Goal: Task Accomplishment & Management: Manage account settings

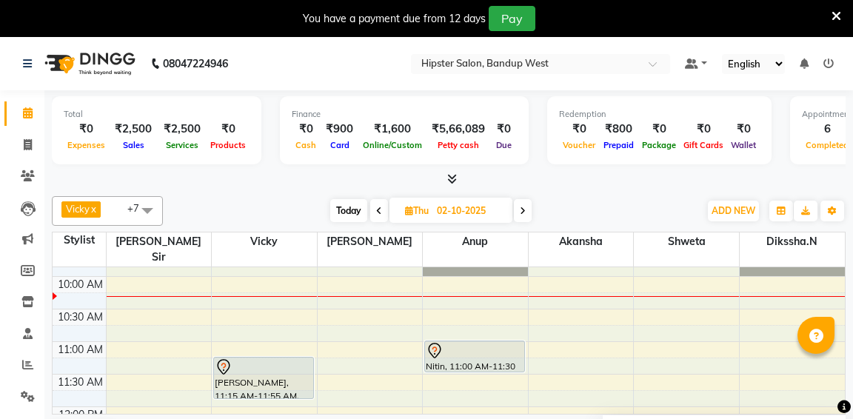
click at [378, 208] on icon at bounding box center [379, 211] width 6 height 9
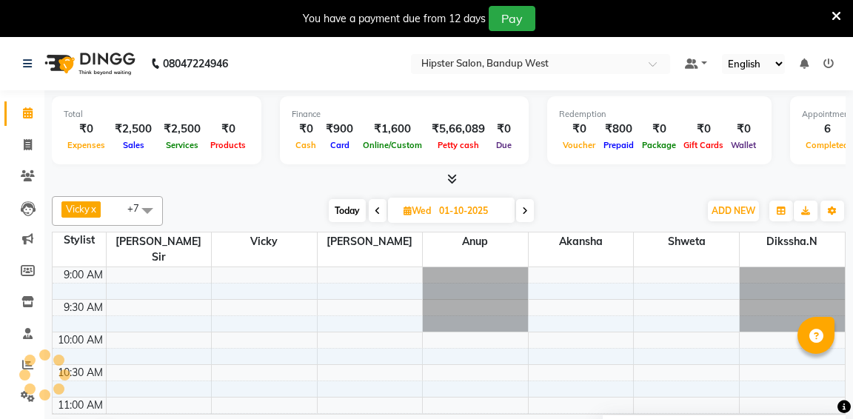
scroll to position [65, 0]
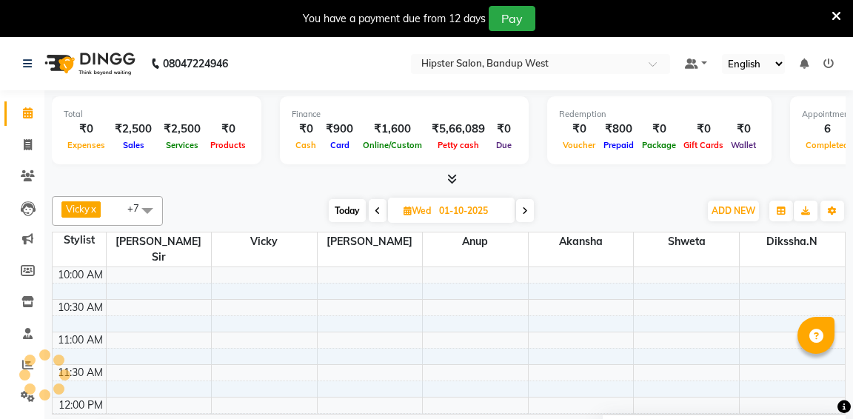
click at [378, 208] on icon at bounding box center [378, 211] width 6 height 9
type input "30-09-2025"
click at [24, 365] on icon at bounding box center [27, 364] width 11 height 11
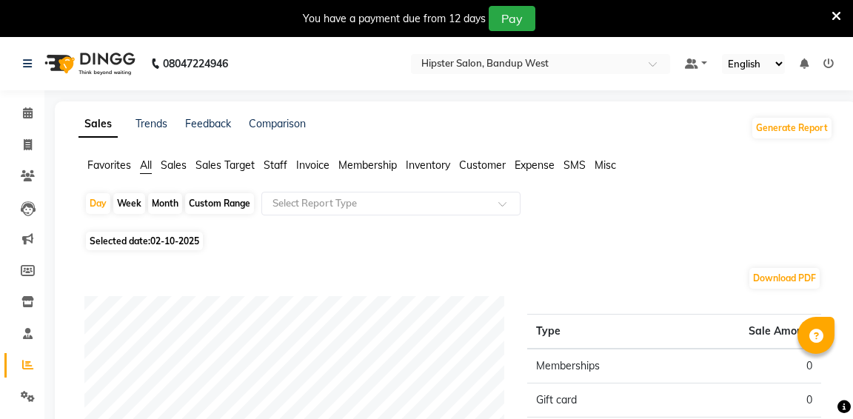
click at [207, 202] on div "Custom Range" at bounding box center [219, 203] width 69 height 21
select select "10"
select select "2025"
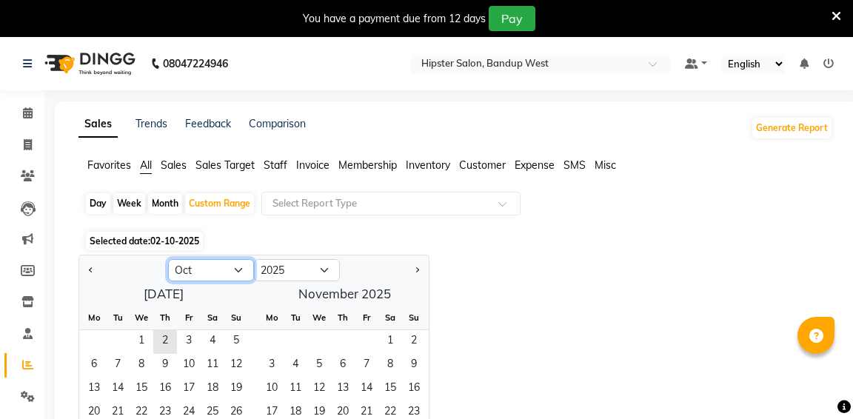
click at [239, 270] on select "Jan Feb Mar Apr May Jun [DATE] Aug Sep Oct Nov Dec" at bounding box center [211, 270] width 86 height 22
select select "9"
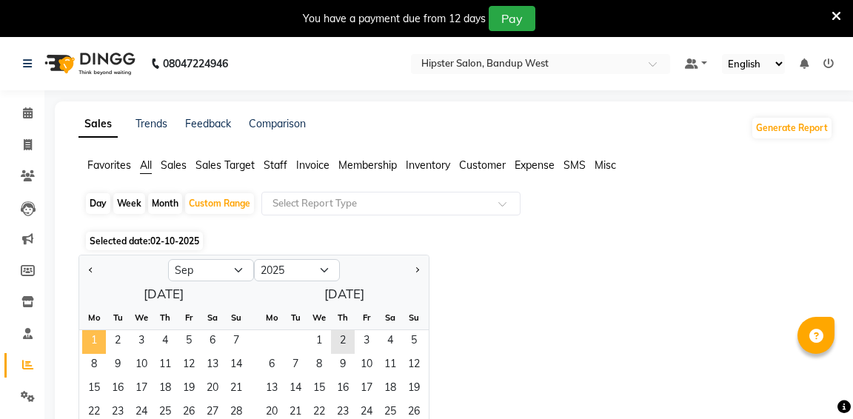
click at [100, 338] on span "1" at bounding box center [94, 342] width 24 height 24
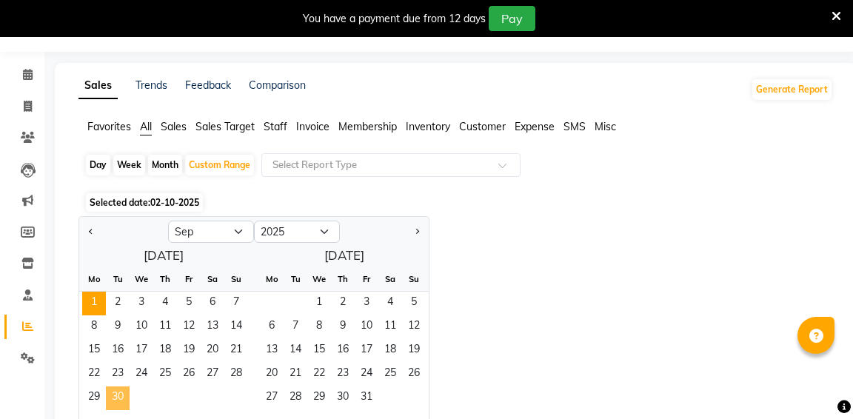
click at [120, 399] on span "30" at bounding box center [118, 399] width 24 height 24
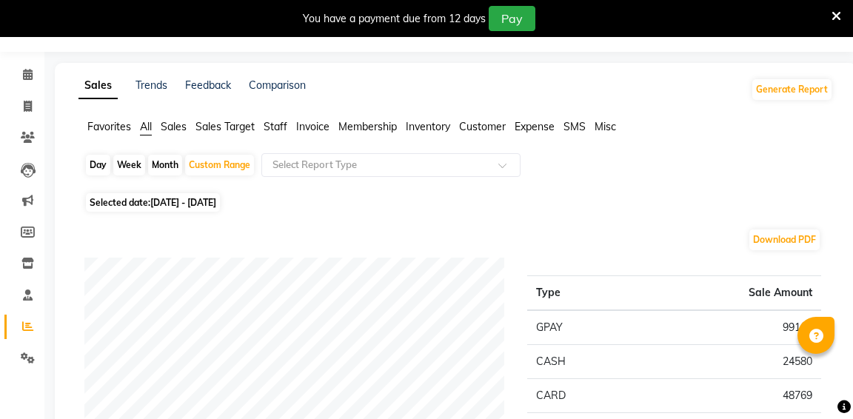
click at [280, 127] on span "Staff" at bounding box center [276, 126] width 24 height 13
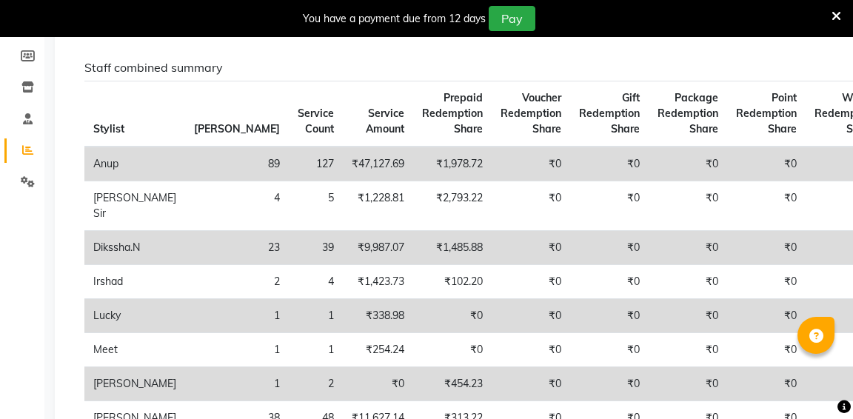
scroll to position [0, 0]
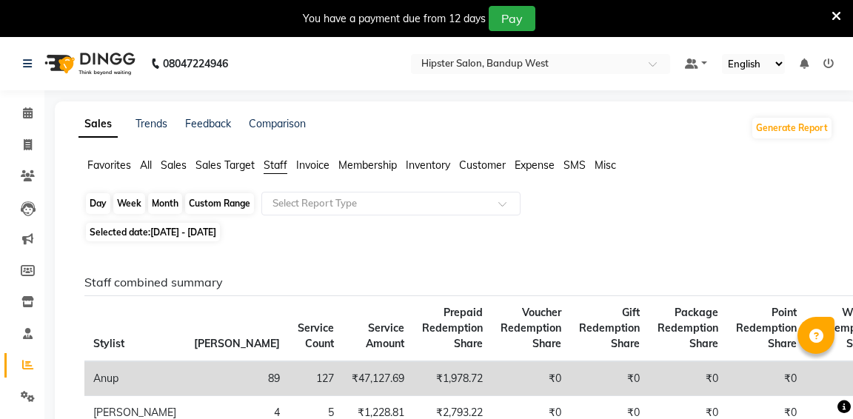
click at [230, 201] on div "Custom Range" at bounding box center [219, 203] width 69 height 21
select select "9"
select select "2025"
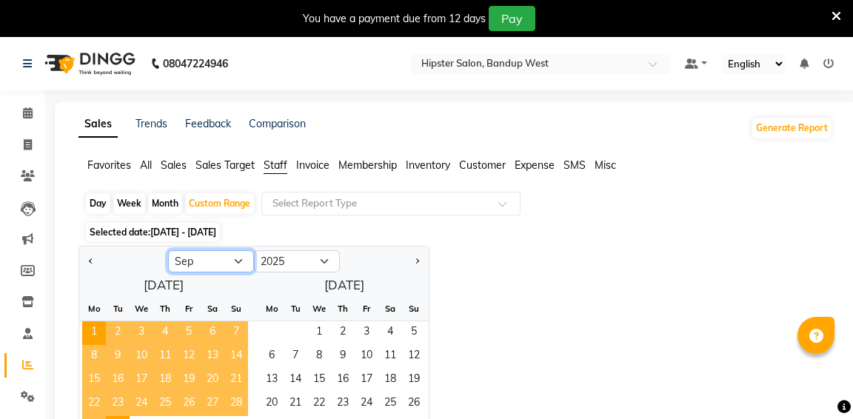
click at [238, 261] on select "Jan Feb Mar Apr May Jun [DATE] Aug Sep Oct Nov Dec" at bounding box center [211, 261] width 86 height 22
select select "10"
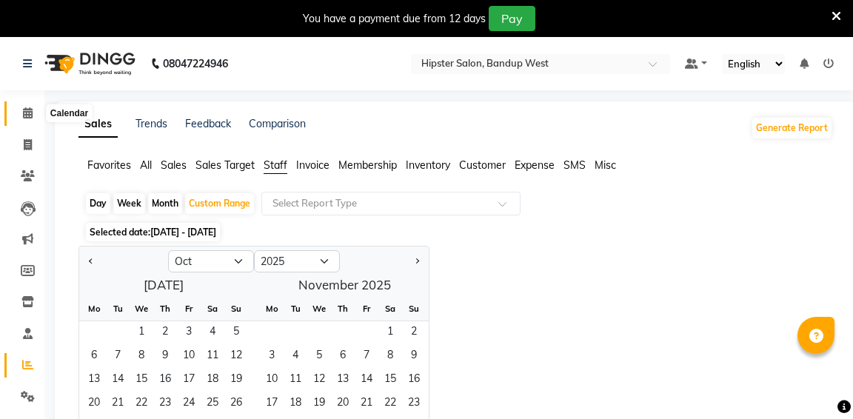
click at [24, 113] on icon at bounding box center [28, 112] width 10 height 11
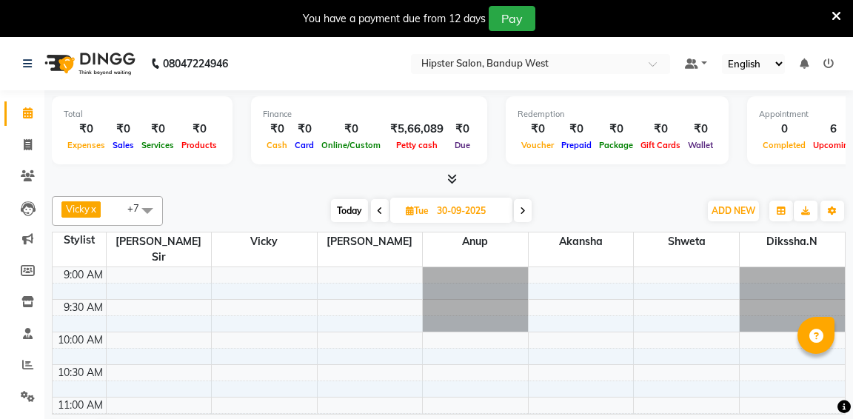
click at [521, 207] on icon at bounding box center [523, 211] width 6 height 9
click at [521, 204] on span at bounding box center [525, 210] width 18 height 23
type input "02-10-2025"
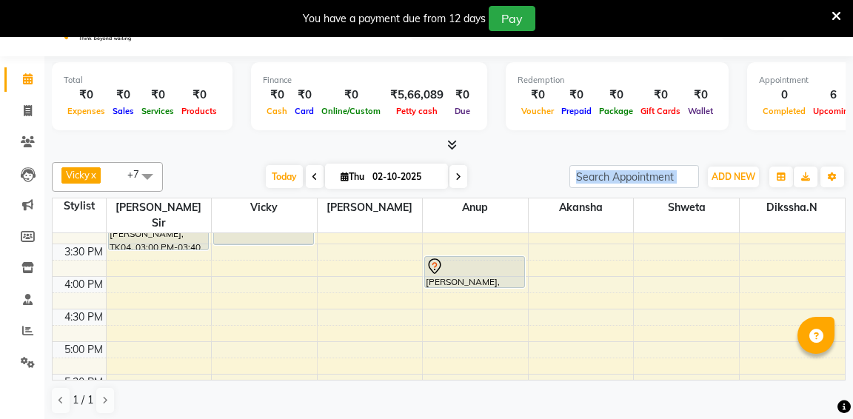
scroll to position [415, 0]
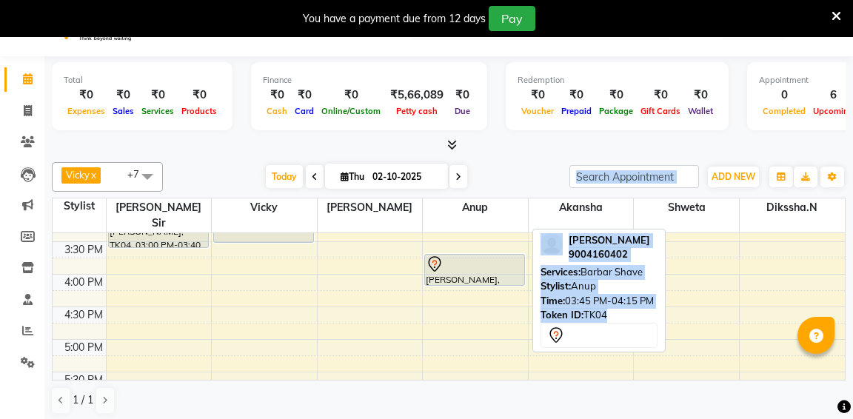
click at [503, 261] on div "[PERSON_NAME], TK04, 03:45 PM-04:15 PM, Barbar Shave" at bounding box center [474, 270] width 99 height 30
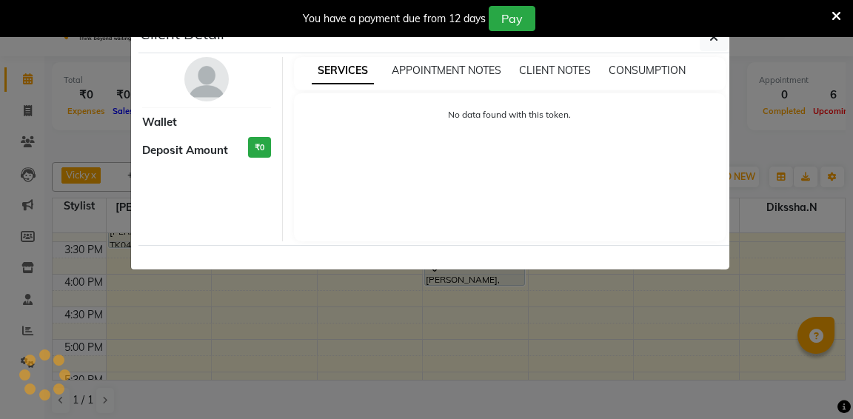
select select "7"
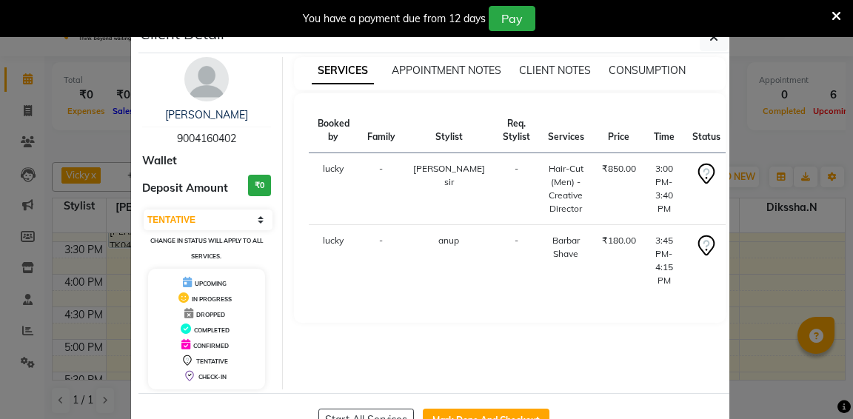
click at [746, 319] on ngb-modal-window "Client Detail [PERSON_NAME] 9004160402 Wallet Deposit Amount ₹0 Select IN SERVI…" at bounding box center [426, 209] width 853 height 419
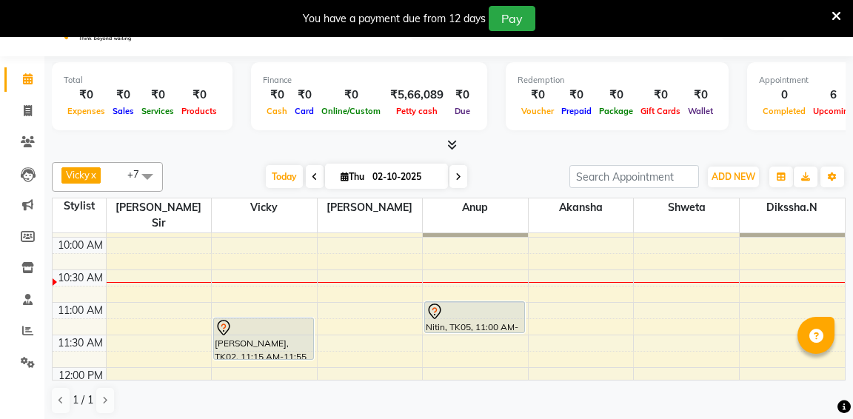
scroll to position [59, 0]
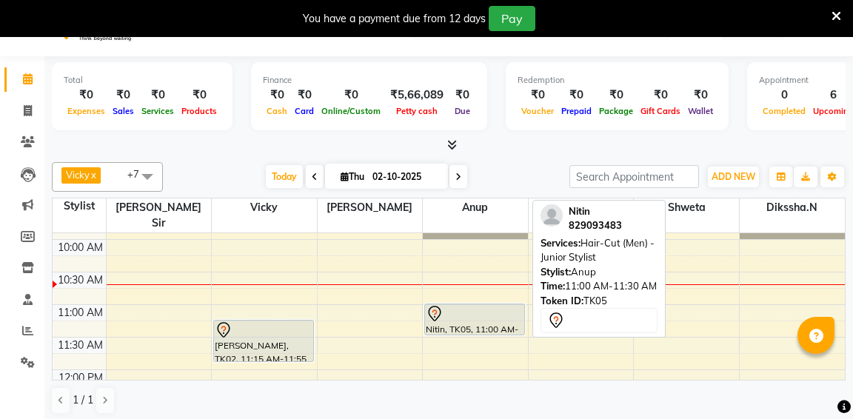
click at [483, 307] on div "Nitin, TK05, 11:00 AM-11:30 AM, Hair-Cut (Men) - Junior Stylist" at bounding box center [474, 319] width 99 height 30
select select "7"
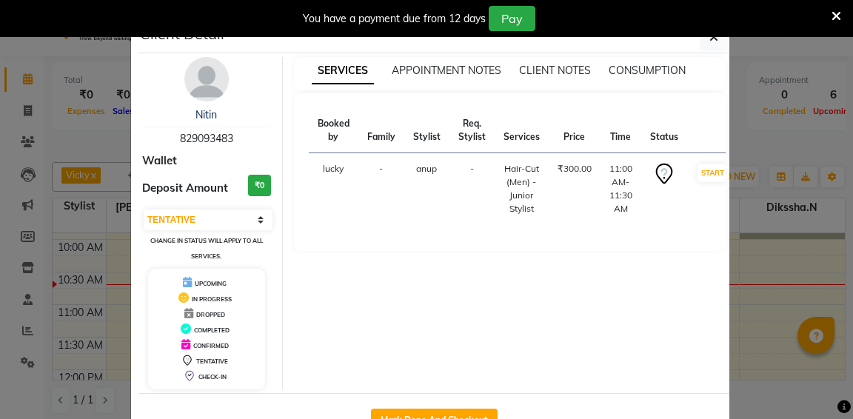
click at [424, 138] on th "Stylist" at bounding box center [426, 130] width 45 height 45
click at [791, 228] on ngb-modal-window "Client Detail Nitin 829093483 Wallet Deposit Amount ₹0 Select IN SERVICE CONFIR…" at bounding box center [426, 209] width 853 height 419
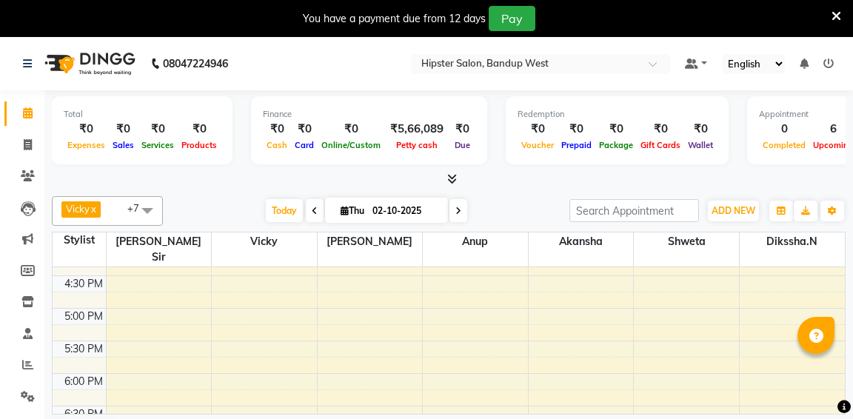
scroll to position [474, 0]
click at [36, 64] on link at bounding box center [30, 63] width 15 height 41
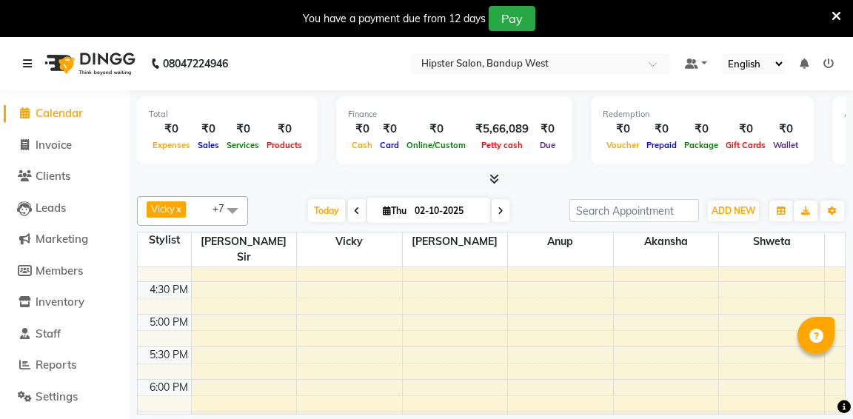
click at [36, 67] on link at bounding box center [30, 63] width 15 height 41
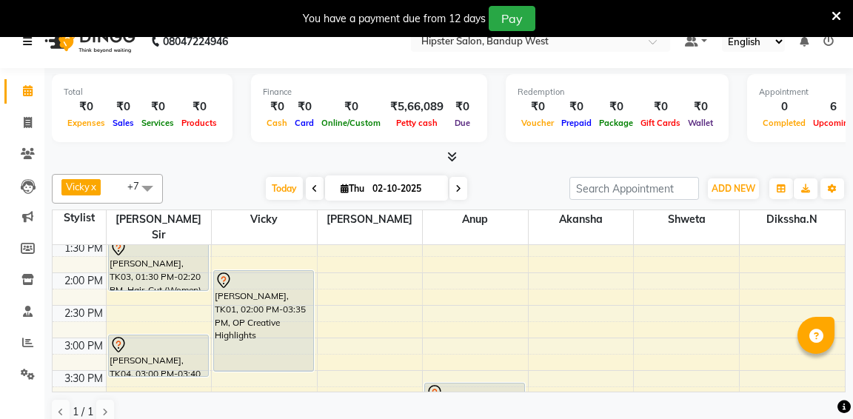
scroll to position [304, 0]
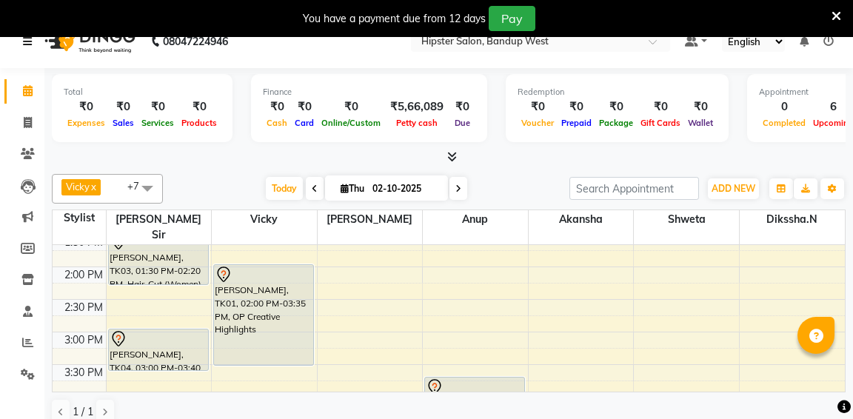
click at [487, 299] on td at bounding box center [475, 307] width 739 height 16
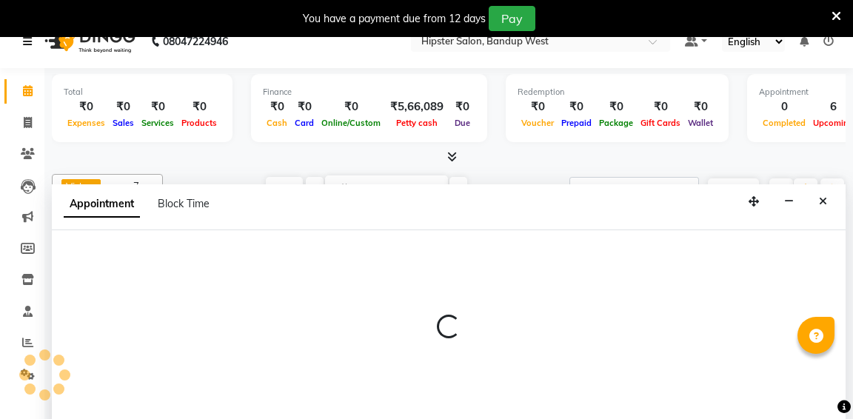
scroll to position [38, 0]
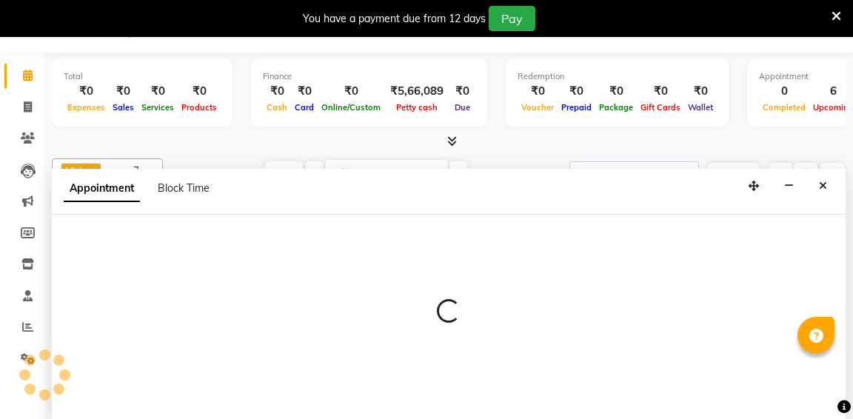
select select "58202"
select select "855"
select select "tentative"
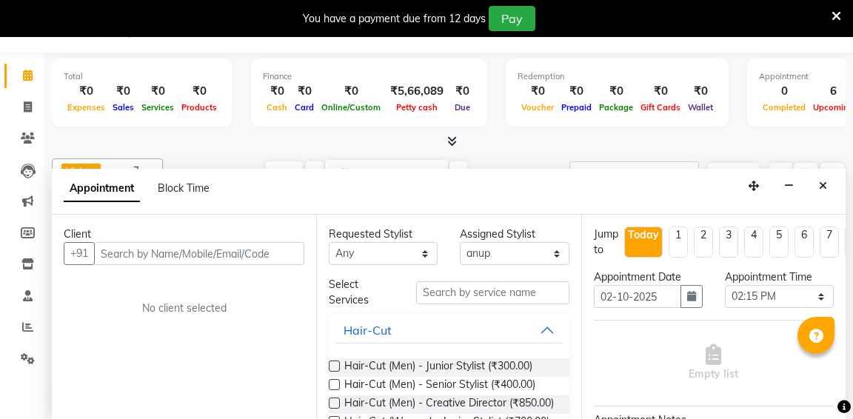
click at [319, 144] on div at bounding box center [449, 142] width 794 height 16
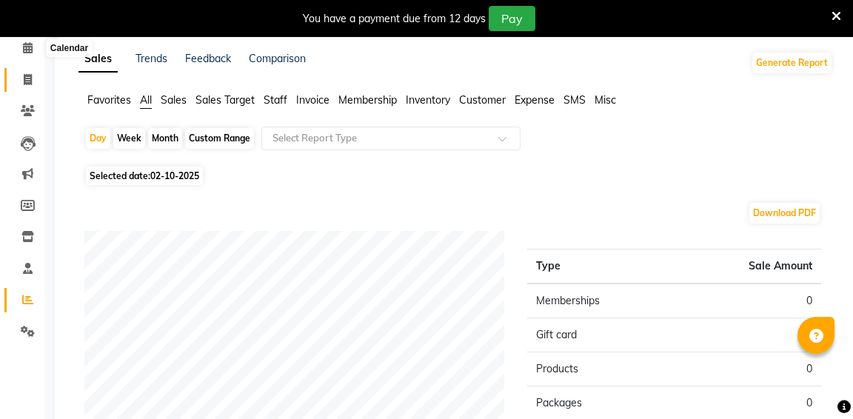
scroll to position [3, 0]
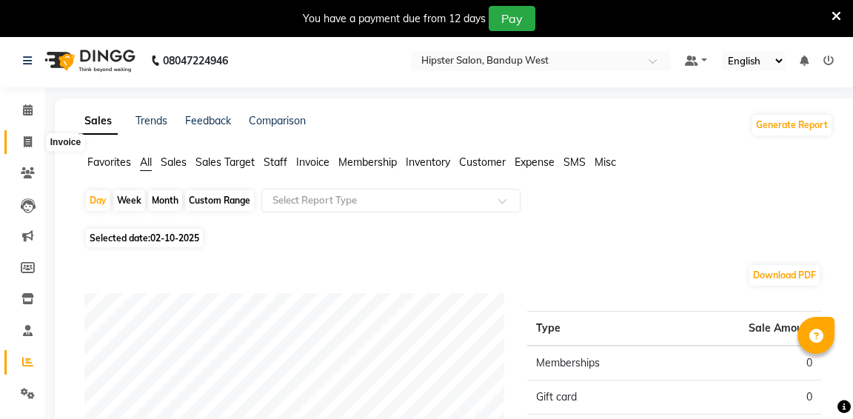
click at [30, 136] on span at bounding box center [28, 142] width 26 height 17
select select "6746"
select select "service"
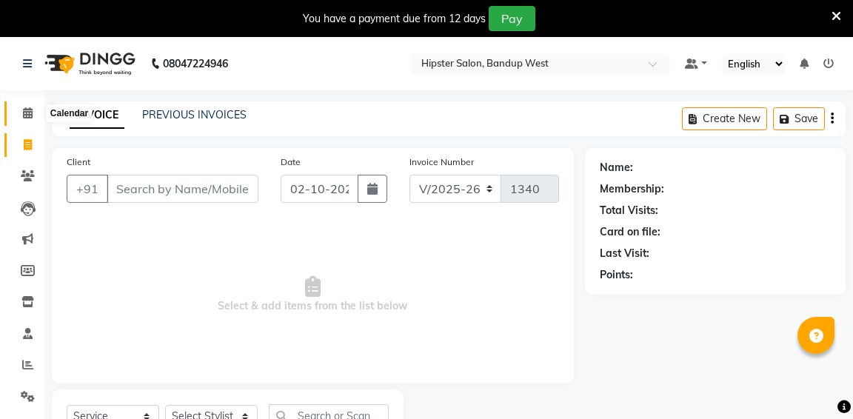
click at [31, 116] on icon at bounding box center [28, 112] width 10 height 11
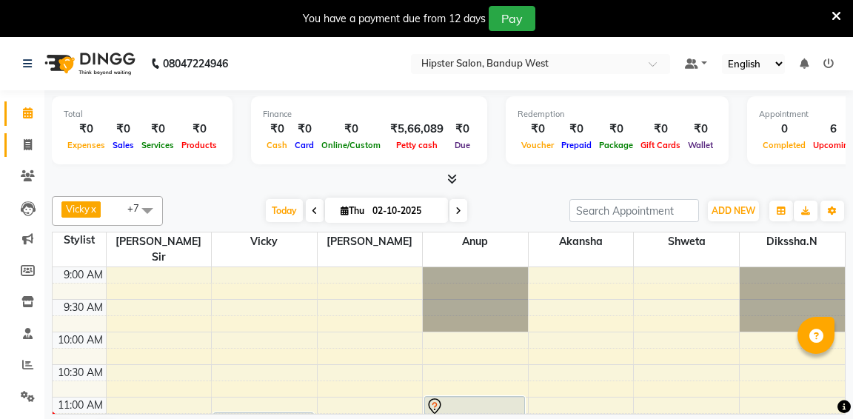
click at [25, 142] on icon at bounding box center [28, 144] width 8 height 11
select select "service"
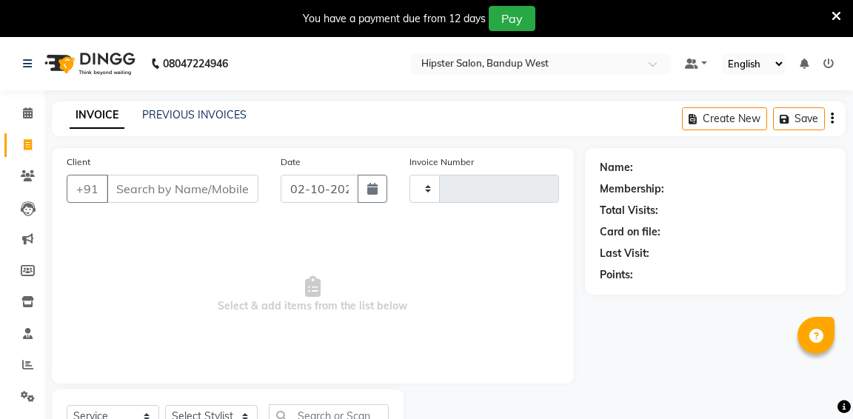
type input "1340"
select select "6746"
click at [24, 149] on icon at bounding box center [28, 144] width 8 height 11
select select "service"
type input "1340"
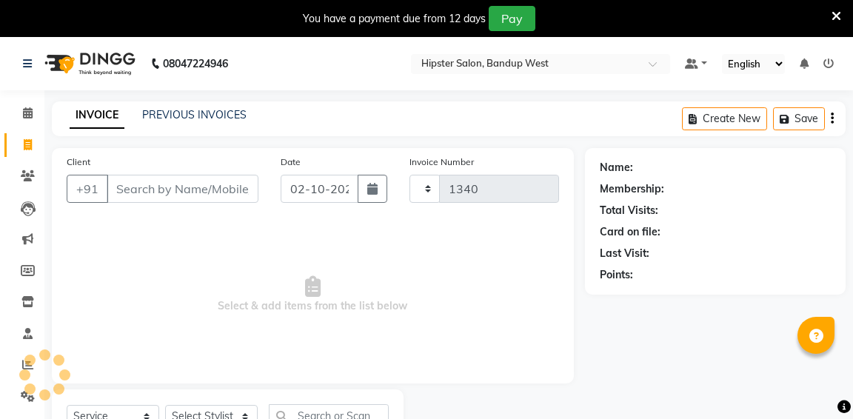
select select "6746"
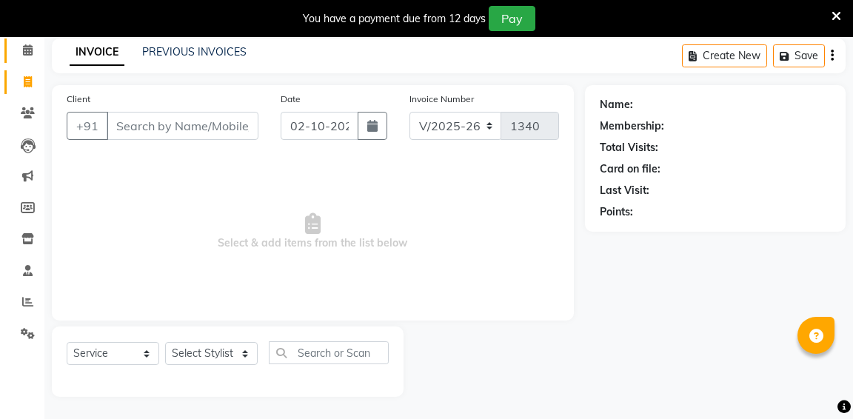
click at [33, 59] on link "Calendar" at bounding box center [22, 51] width 36 height 24
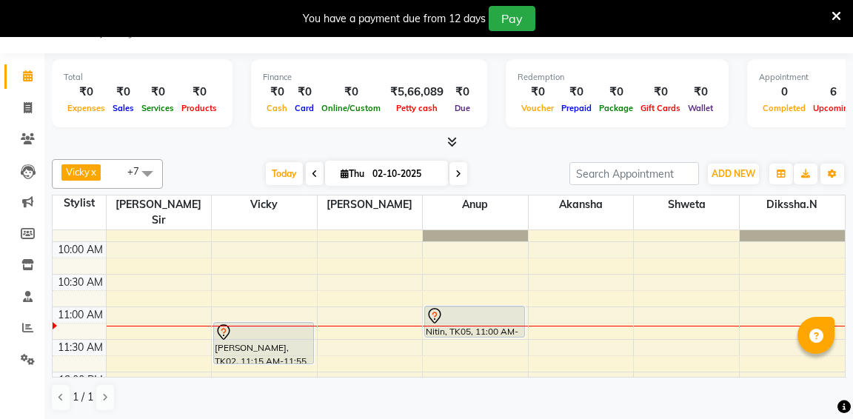
scroll to position [120, 0]
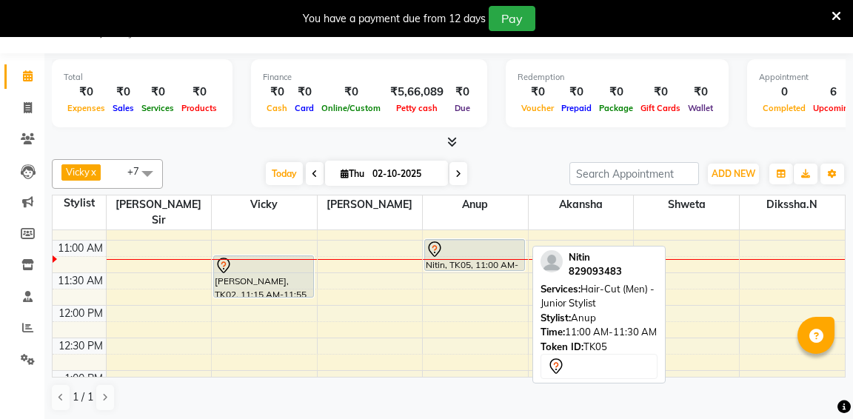
click at [447, 241] on div at bounding box center [475, 250] width 98 height 18
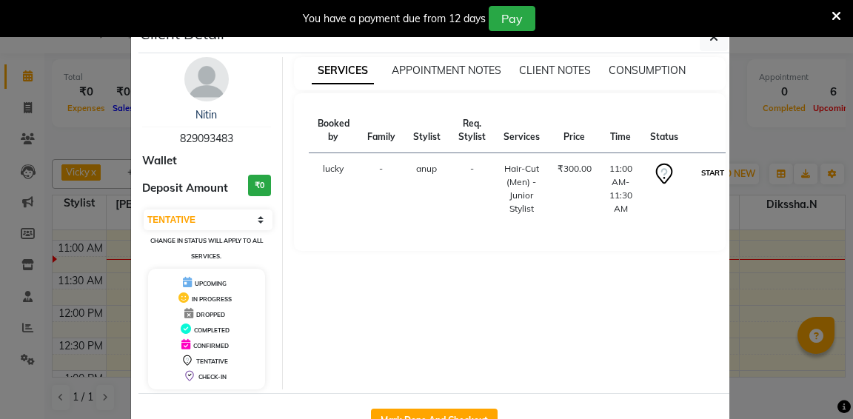
click at [703, 173] on button "START" at bounding box center [713, 173] width 30 height 19
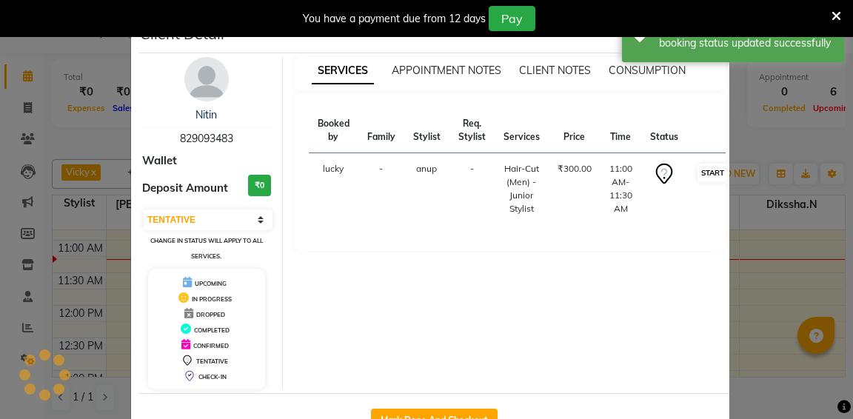
select select "1"
click at [746, 187] on ngb-modal-window "Client Detail Nitin 829093483 Wallet Deposit Amount ₹0 Select IN SERVICE CONFIR…" at bounding box center [426, 209] width 853 height 419
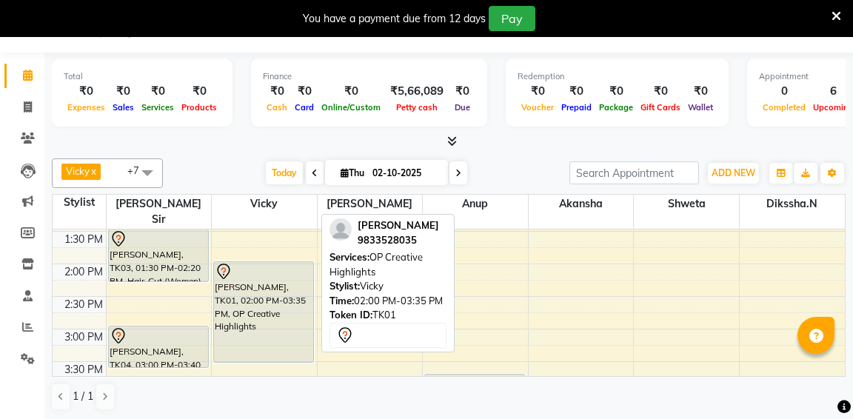
scroll to position [285, 0]
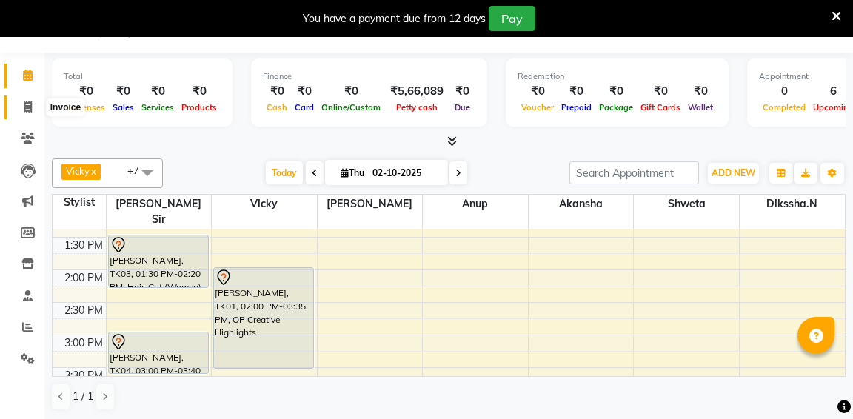
click at [26, 110] on icon at bounding box center [28, 106] width 8 height 11
select select "service"
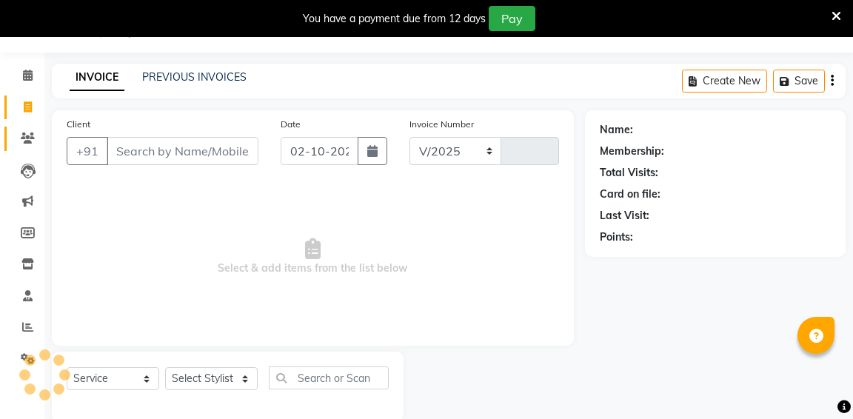
select select "6746"
type input "1340"
click at [22, 138] on icon at bounding box center [28, 138] width 14 height 11
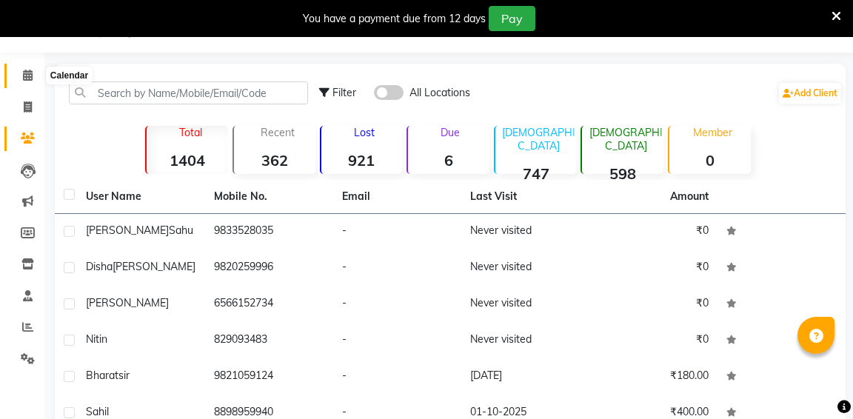
click at [33, 76] on span at bounding box center [28, 75] width 26 height 17
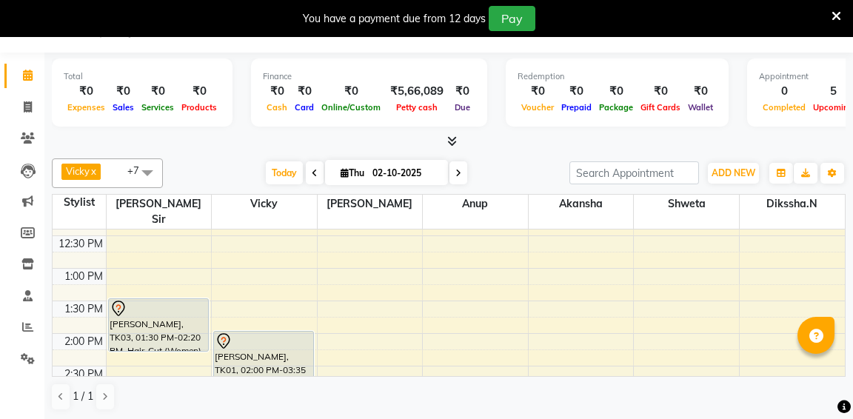
scroll to position [214, 0]
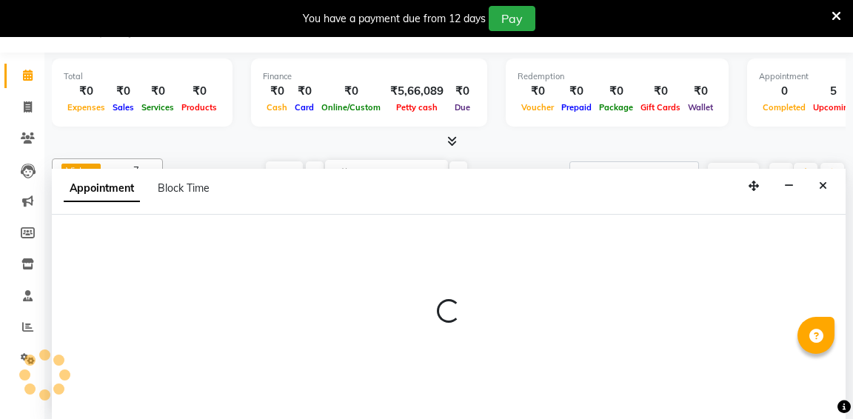
select select "58202"
select select "750"
select select "tentative"
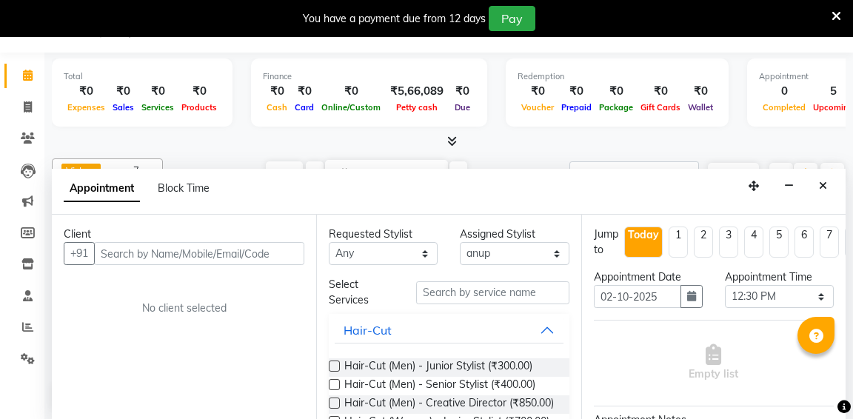
click at [260, 255] on input "text" at bounding box center [199, 253] width 210 height 23
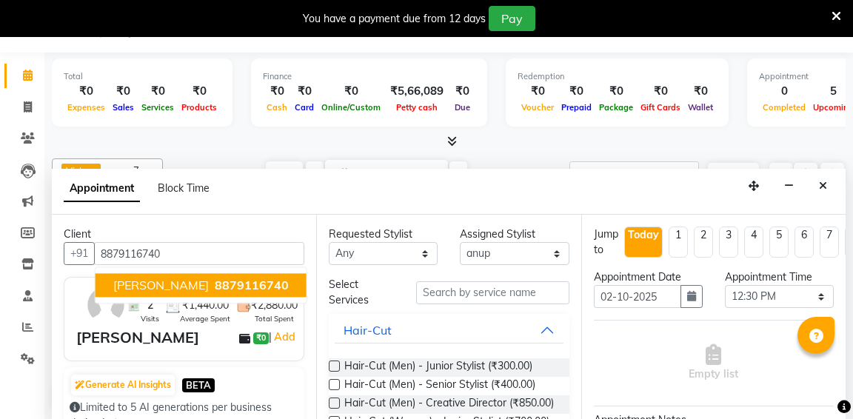
click at [215, 289] on span "8879116740" at bounding box center [252, 285] width 74 height 15
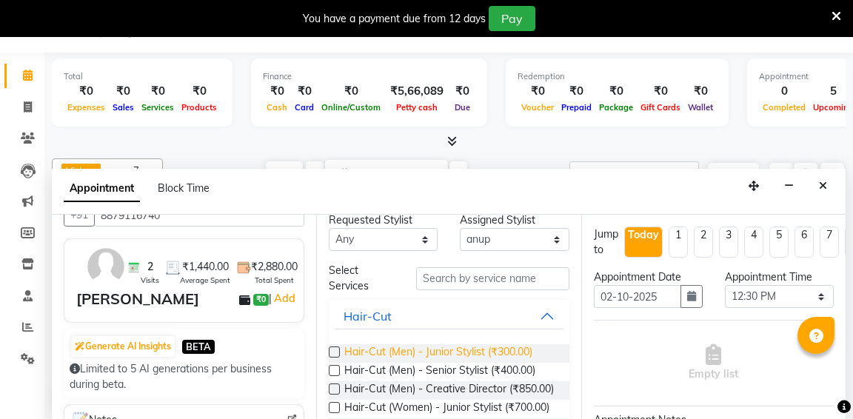
scroll to position [18, 0]
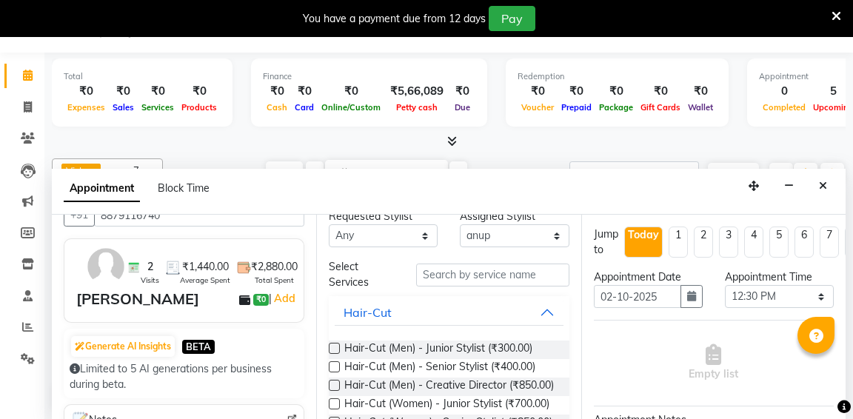
type input "8879116740"
click at [476, 270] on input "text" at bounding box center [492, 275] width 153 height 23
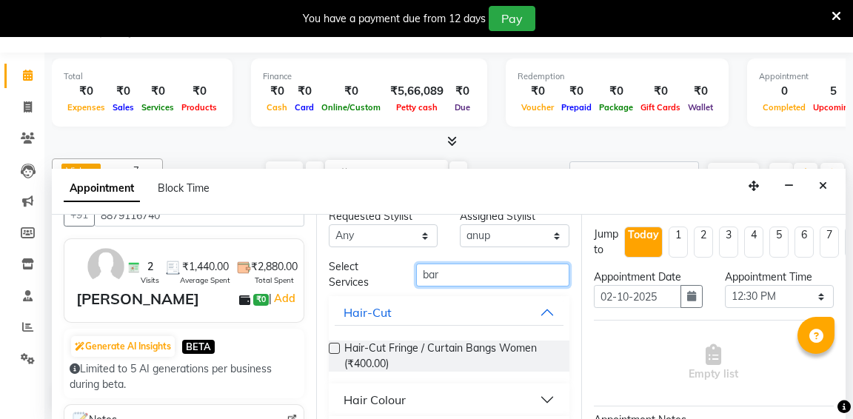
scroll to position [0, 0]
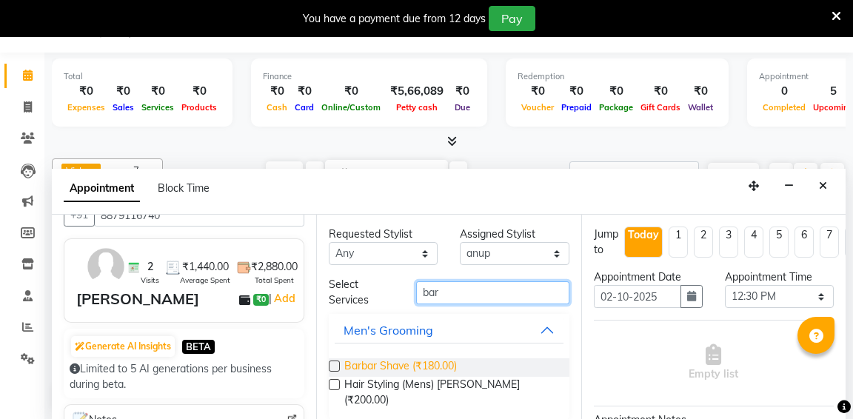
type input "bar"
click at [393, 364] on span "Barbar Shave (₹180.00)" at bounding box center [400, 367] width 113 height 19
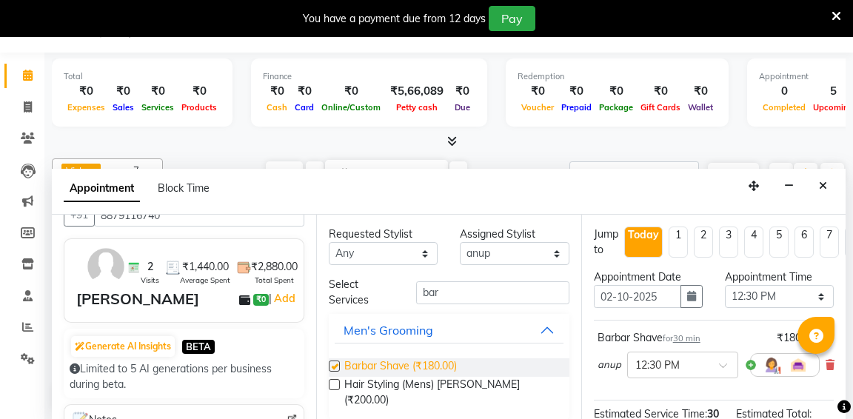
checkbox input "false"
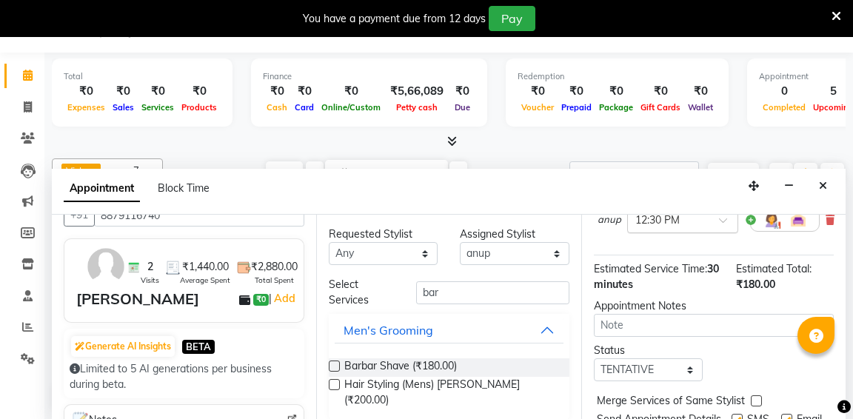
scroll to position [212, 0]
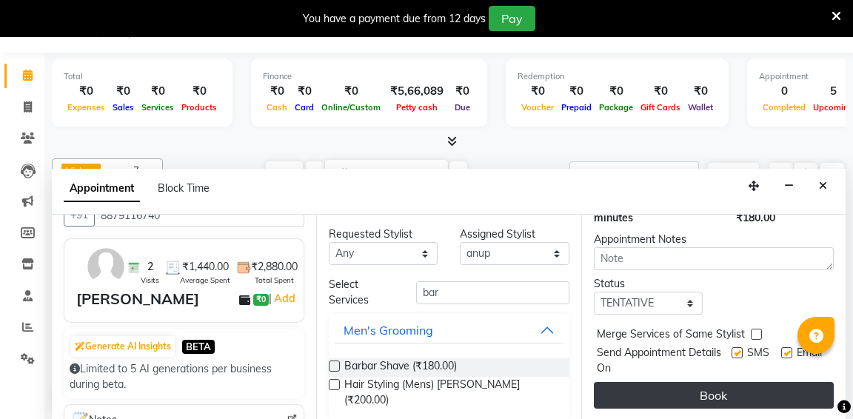
click at [683, 403] on button "Book" at bounding box center [714, 395] width 240 height 27
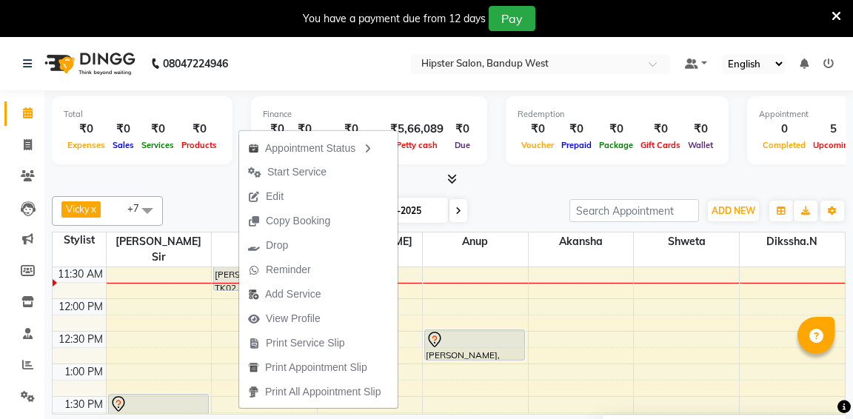
scroll to position [176, 0]
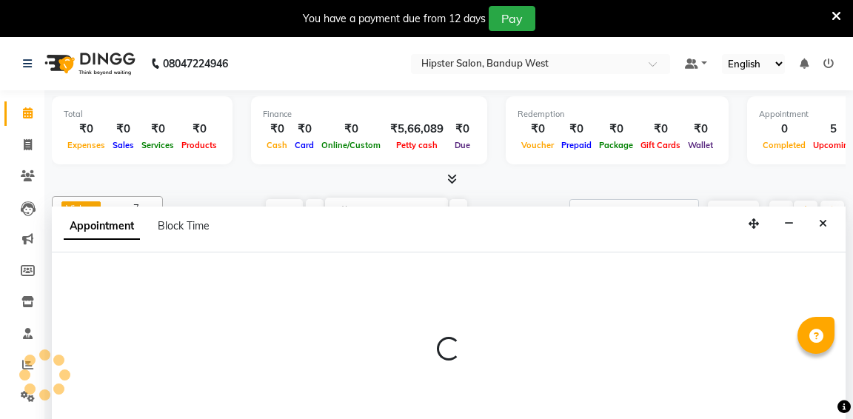
scroll to position [38, 0]
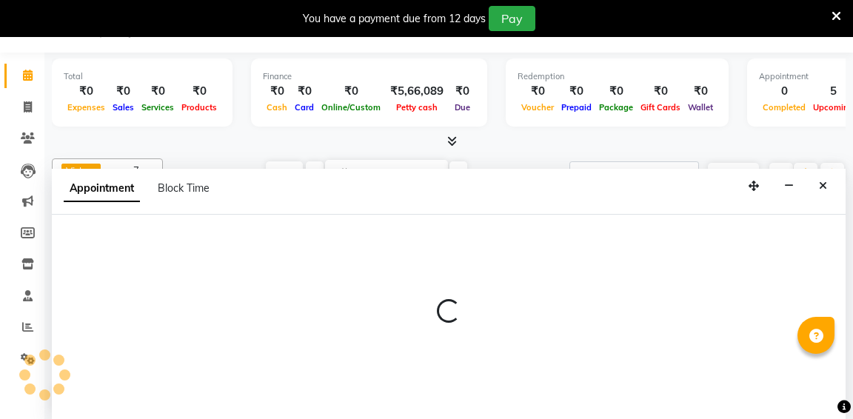
select select "58202"
select select "795"
select select "tentative"
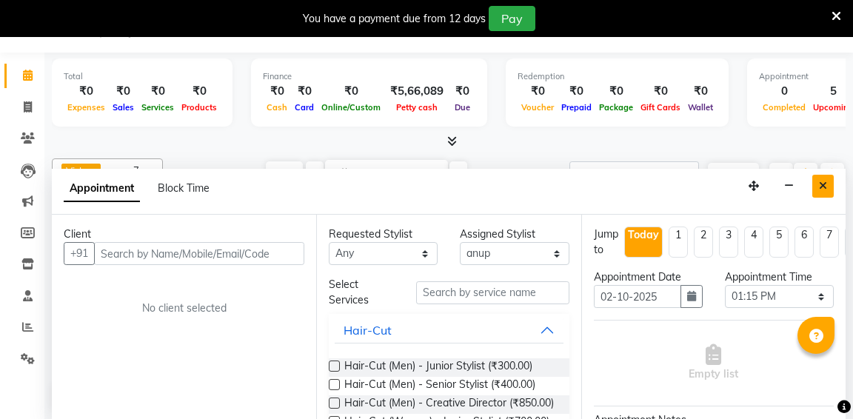
click at [829, 185] on button "Close" at bounding box center [822, 186] width 21 height 23
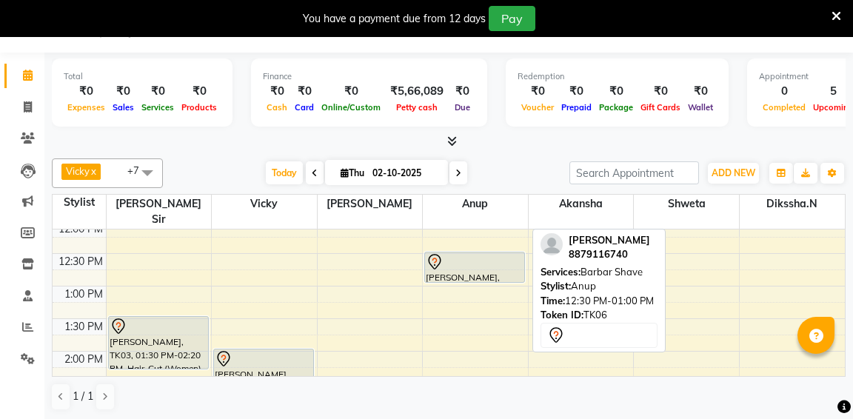
scroll to position [204, 0]
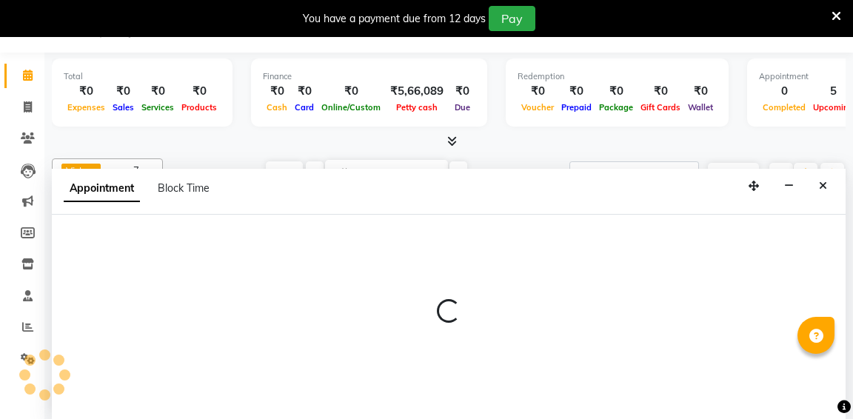
select select "58202"
select select "780"
select select "tentative"
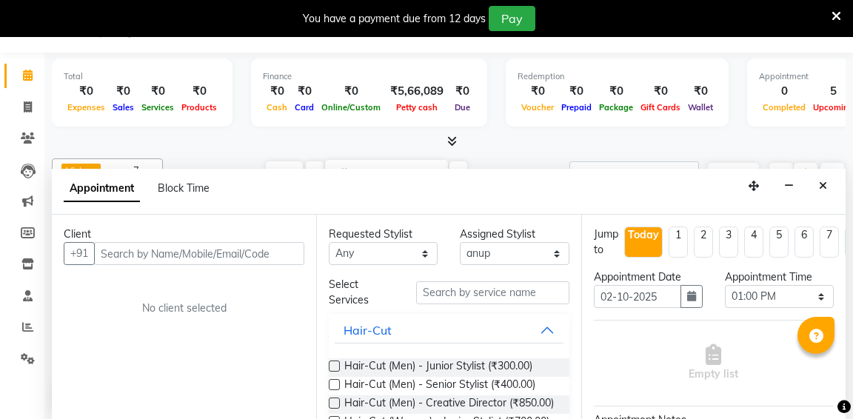
click at [251, 249] on input "text" at bounding box center [199, 253] width 210 height 23
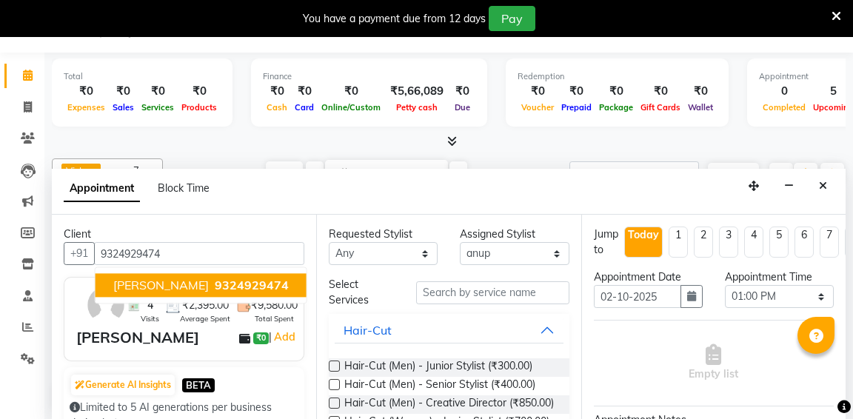
click at [215, 283] on span "9324929474" at bounding box center [252, 285] width 74 height 15
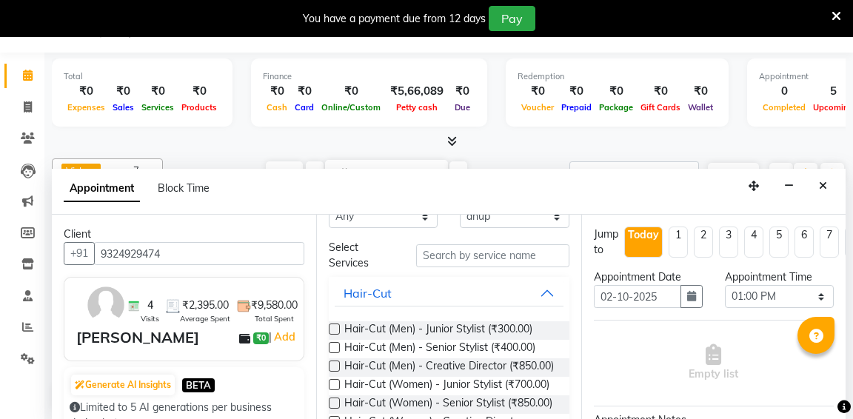
scroll to position [39, 0]
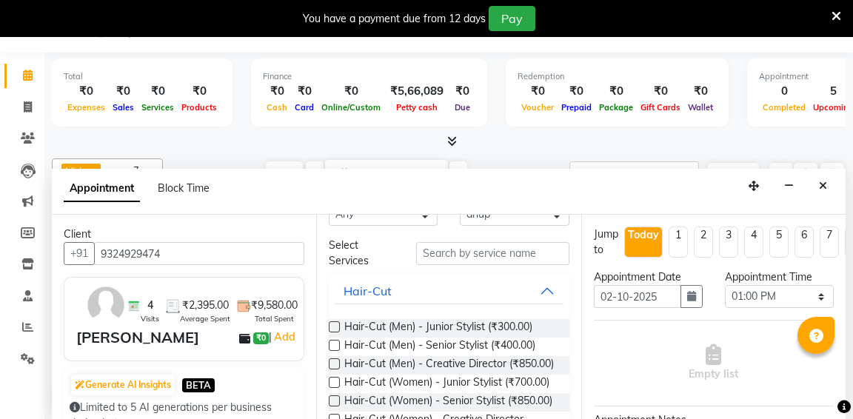
type input "9324929474"
click at [335, 325] on label at bounding box center [334, 326] width 11 height 11
click at [335, 325] on input "checkbox" at bounding box center [334, 329] width 10 height 10
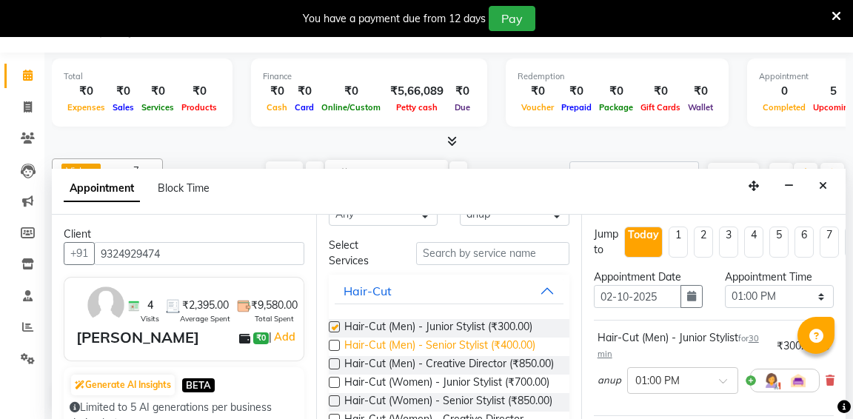
checkbox input "false"
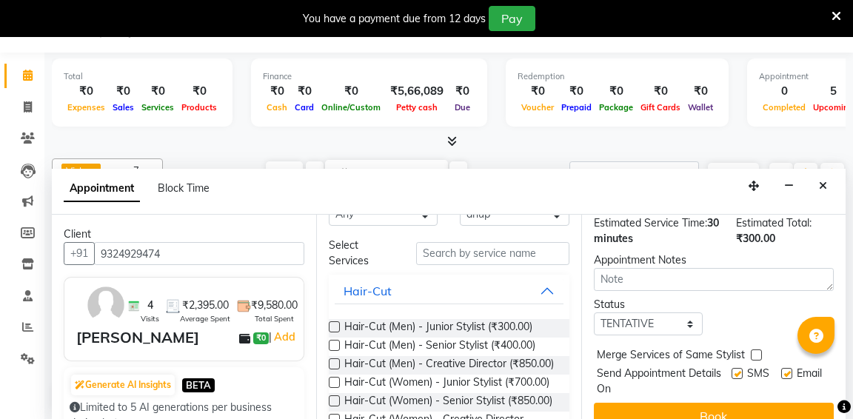
scroll to position [227, 0]
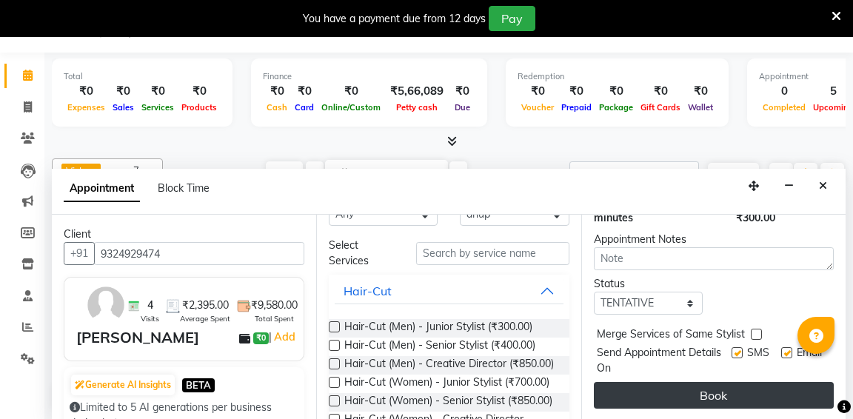
click at [691, 391] on button "Book" at bounding box center [714, 395] width 240 height 27
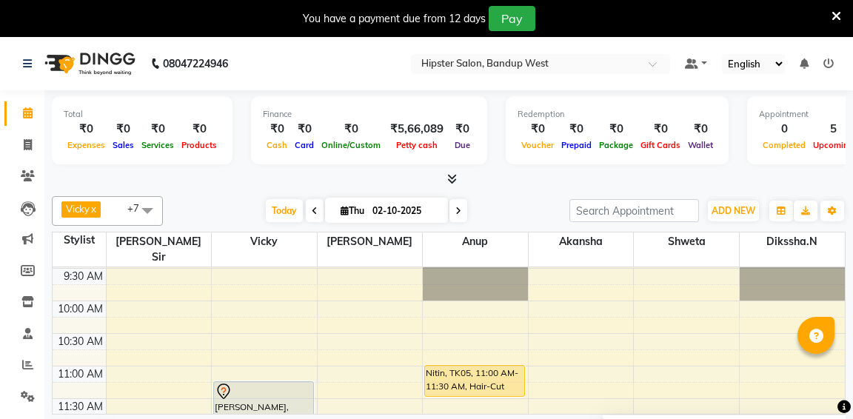
scroll to position [30, 0]
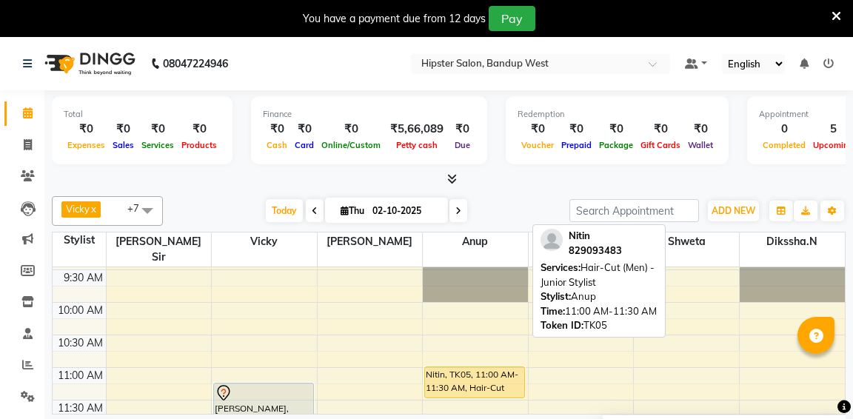
click at [478, 367] on div "Nitin, TK05, 11:00 AM-11:30 AM, Hair-Cut (Men) - Junior Stylist" at bounding box center [474, 382] width 99 height 30
select select "1"
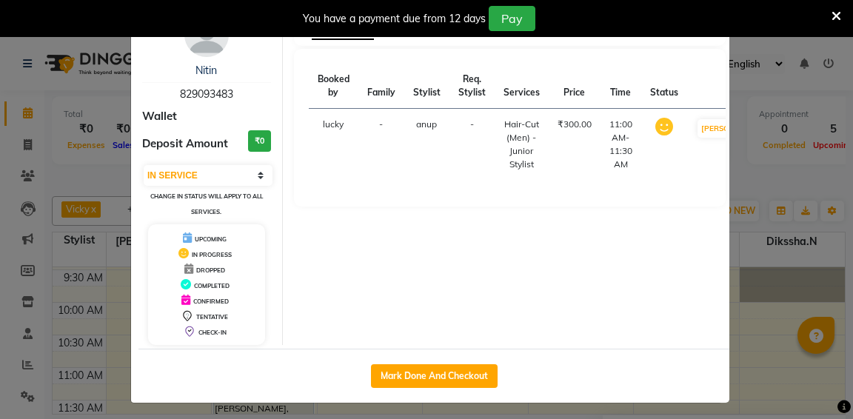
scroll to position [48, 0]
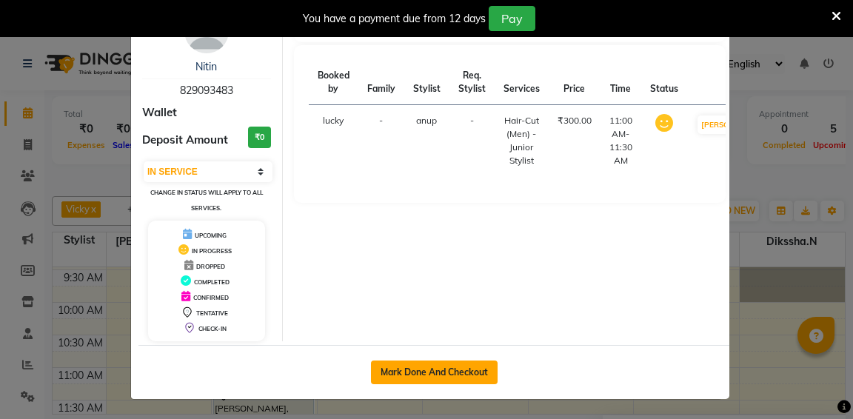
click at [459, 372] on button "Mark Done And Checkout" at bounding box center [434, 373] width 127 height 24
select select "service"
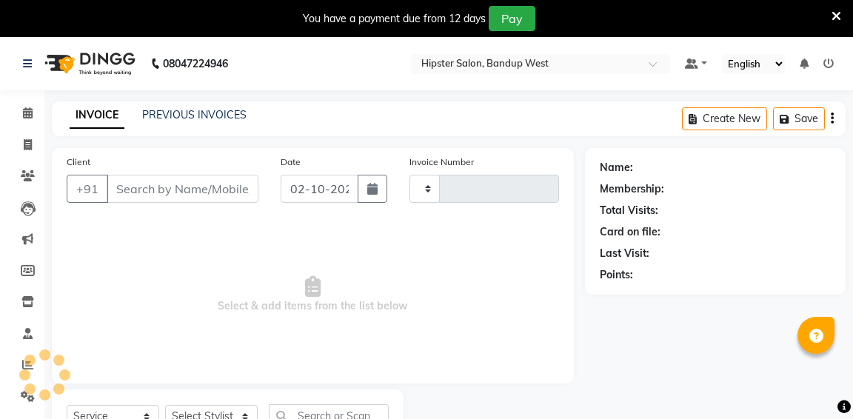
type input "1340"
select select "6746"
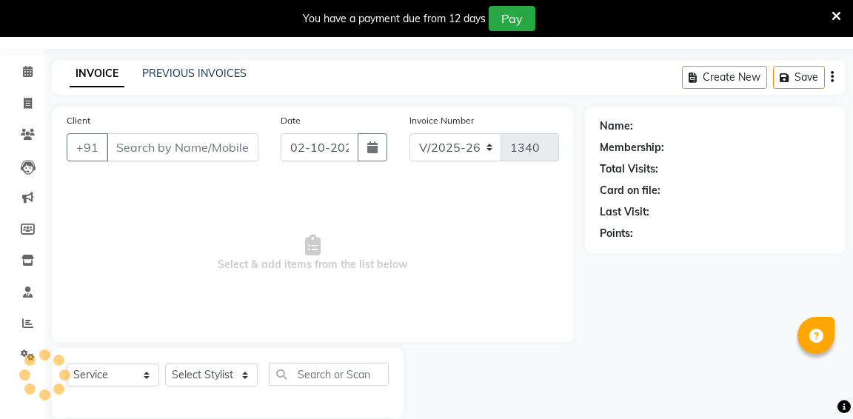
type input "829093483"
select select "58202"
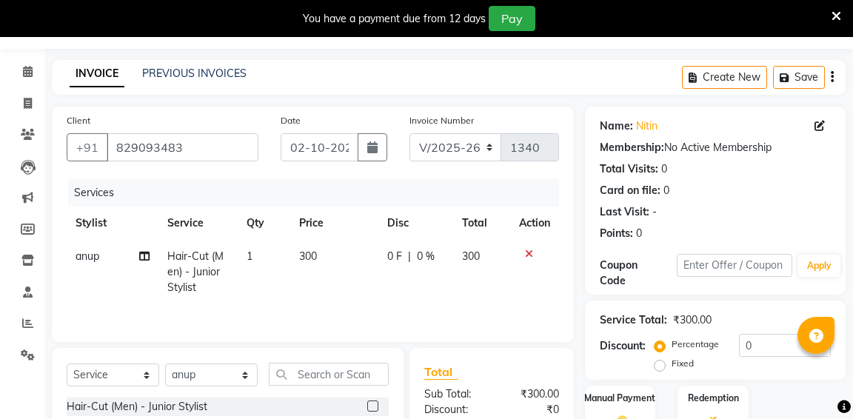
scroll to position [145, 0]
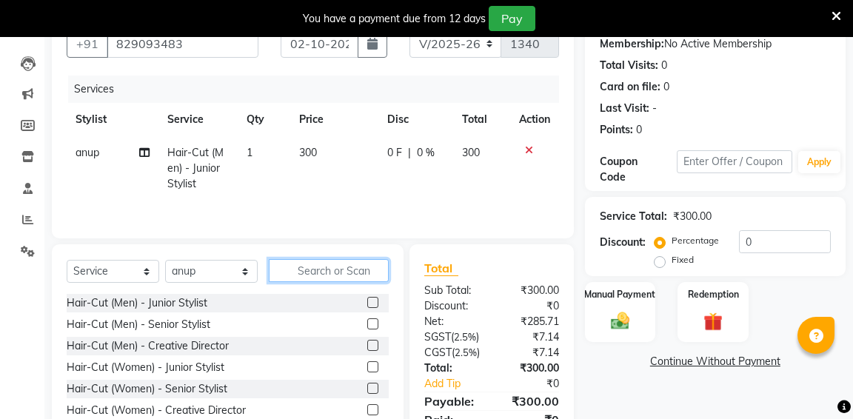
click at [355, 273] on input "text" at bounding box center [329, 270] width 120 height 23
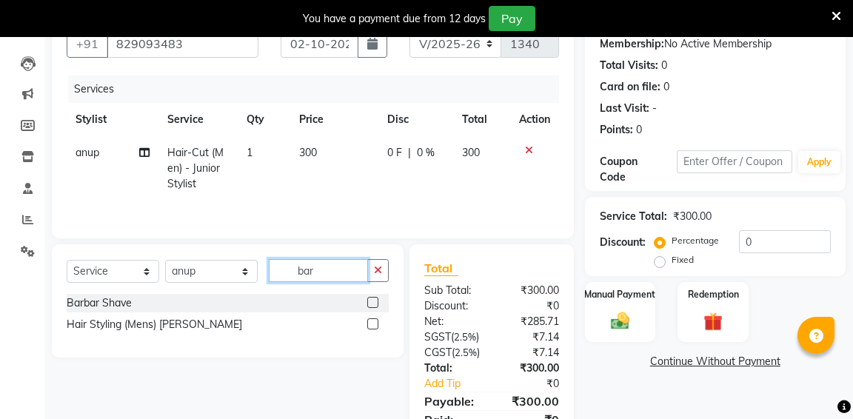
type input "bar"
click at [373, 302] on label at bounding box center [372, 302] width 11 height 11
click at [373, 302] on input "checkbox" at bounding box center [372, 303] width 10 height 10
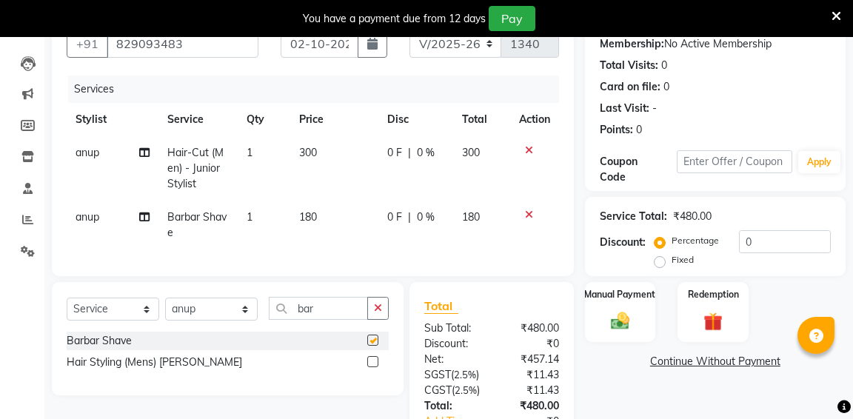
checkbox input "false"
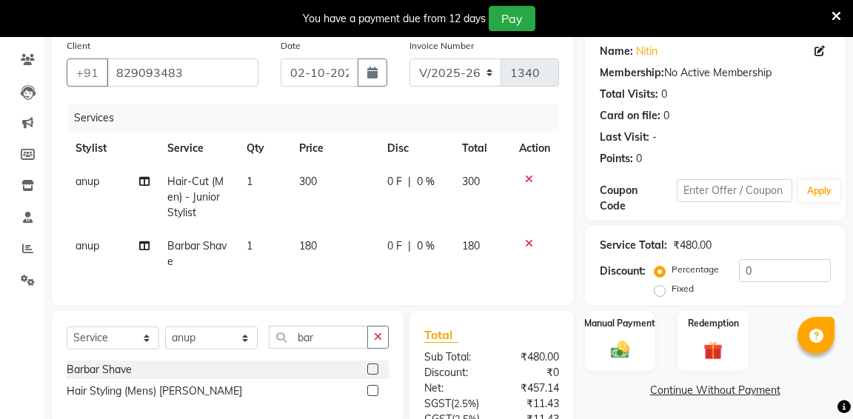
scroll to position [118, 0]
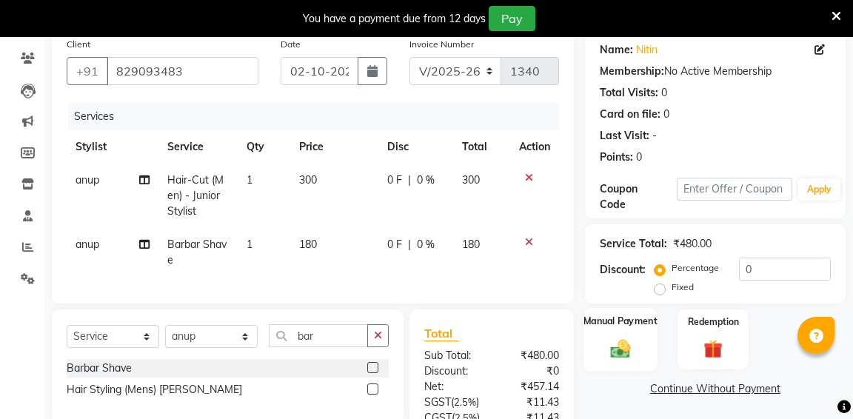
click at [631, 338] on img at bounding box center [620, 348] width 32 height 23
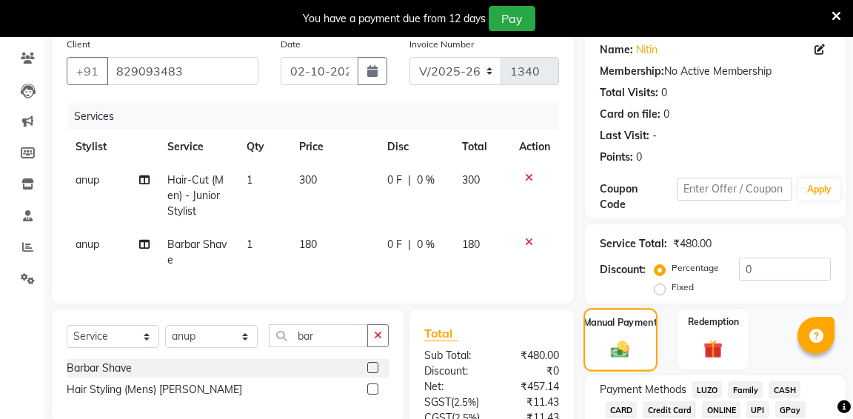
scroll to position [175, 0]
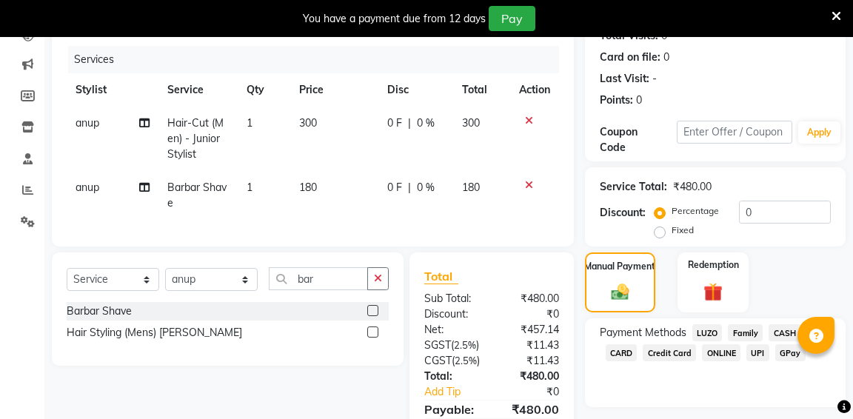
click at [624, 352] on span "CARD" at bounding box center [622, 352] width 32 height 17
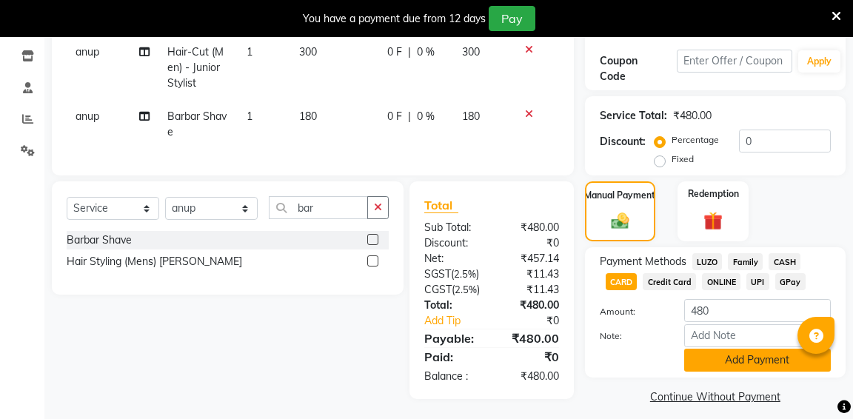
click at [718, 361] on button "Add Payment" at bounding box center [757, 360] width 147 height 23
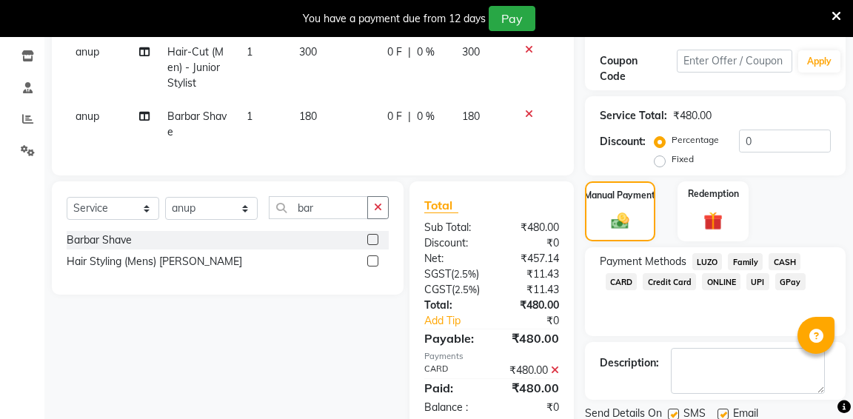
scroll to position [311, 0]
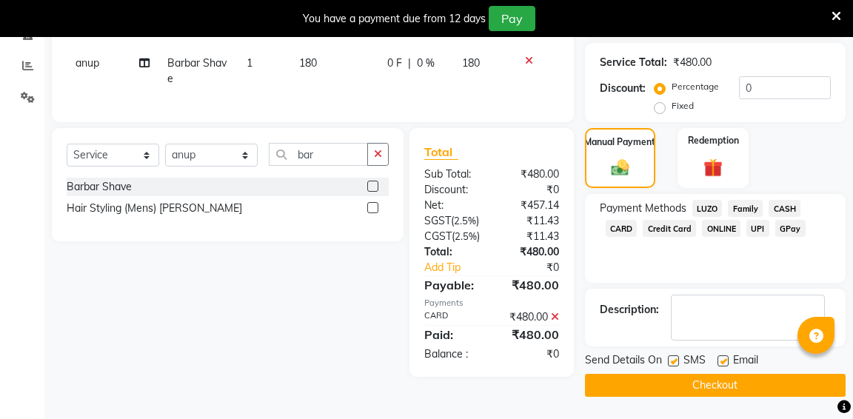
click at [712, 374] on button "Checkout" at bounding box center [715, 385] width 261 height 23
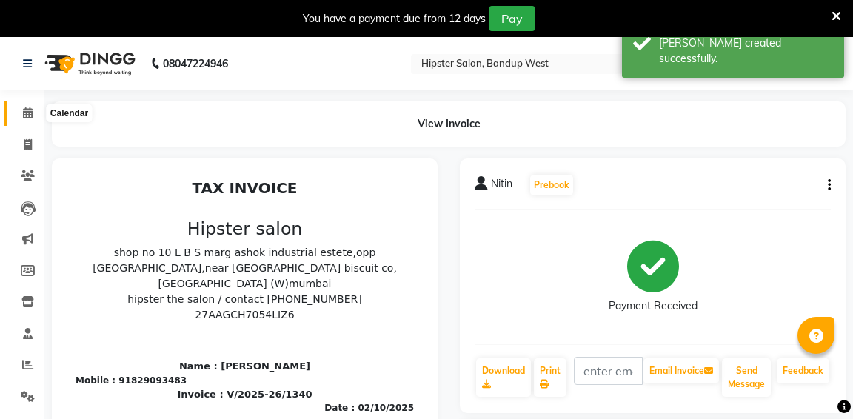
click at [23, 117] on icon at bounding box center [28, 112] width 10 height 11
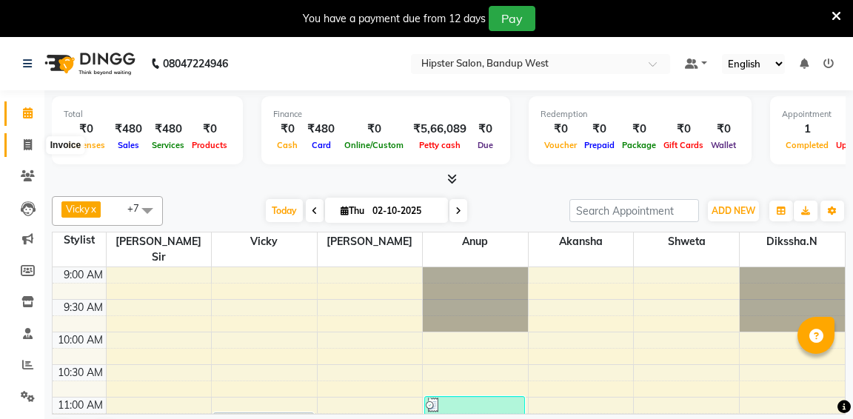
click at [19, 141] on span at bounding box center [28, 145] width 26 height 17
select select "6746"
select select "service"
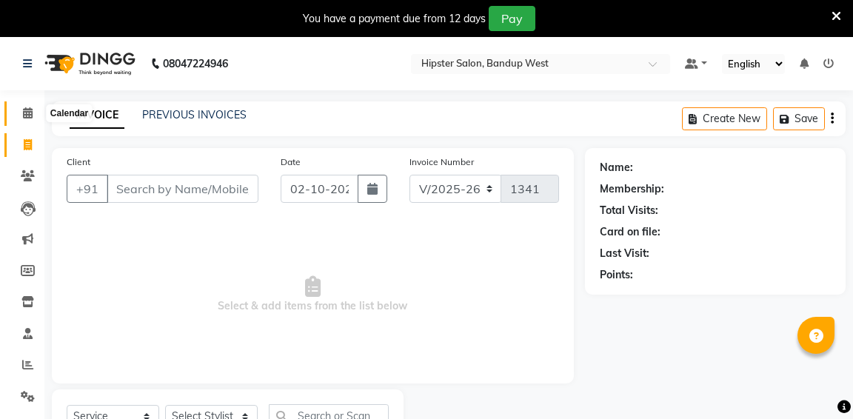
click at [17, 121] on span at bounding box center [28, 113] width 26 height 17
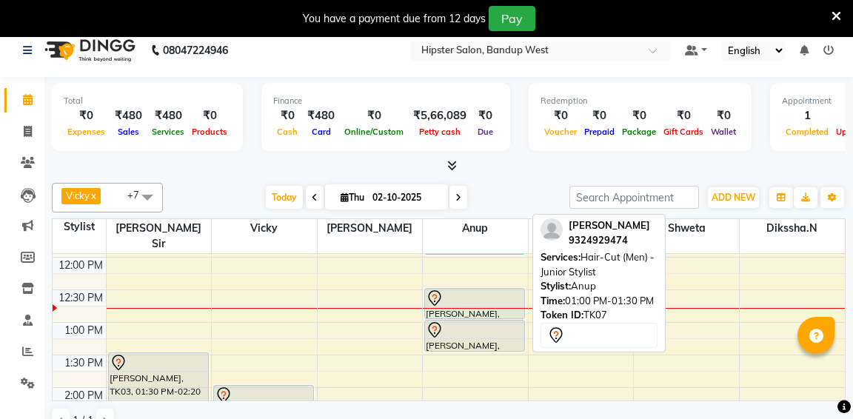
scroll to position [193, 0]
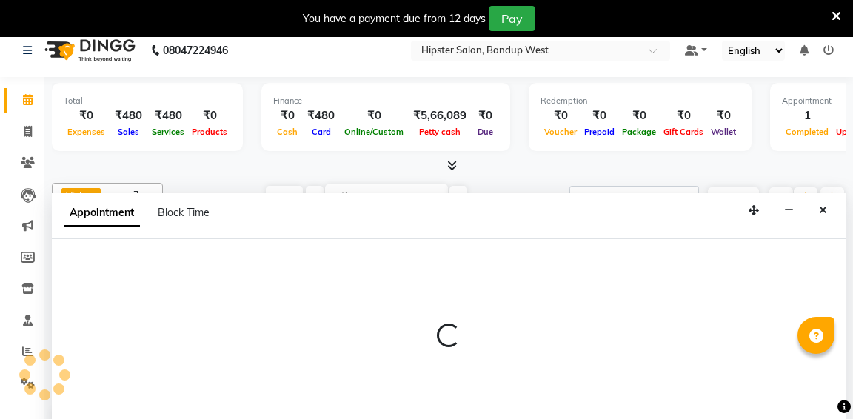
scroll to position [38, 0]
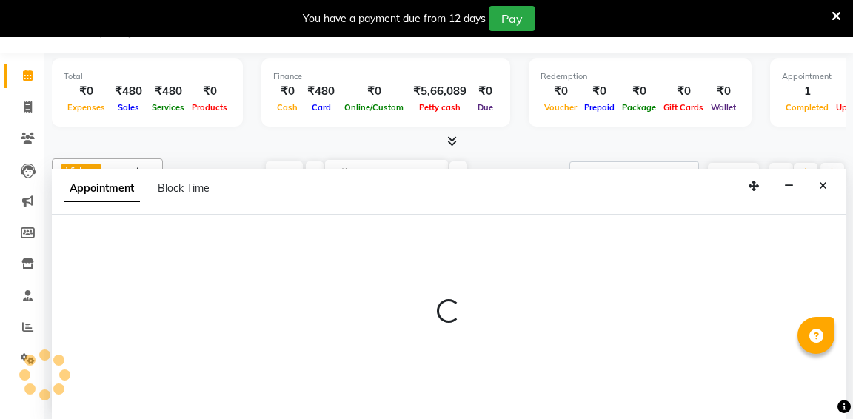
select select "58202"
select select "tentative"
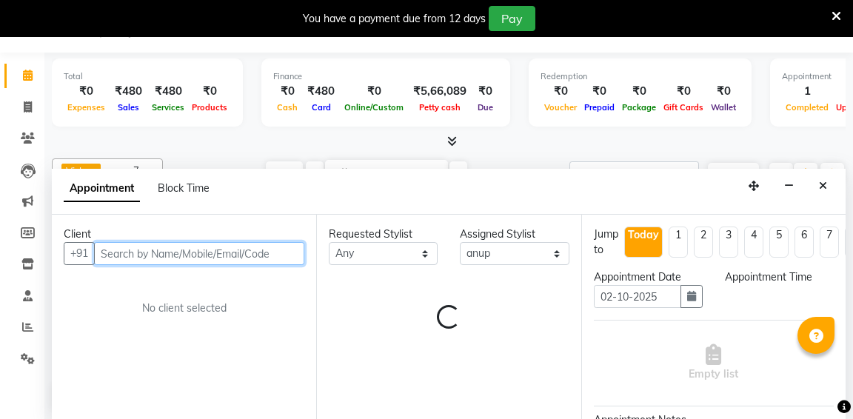
select select "810"
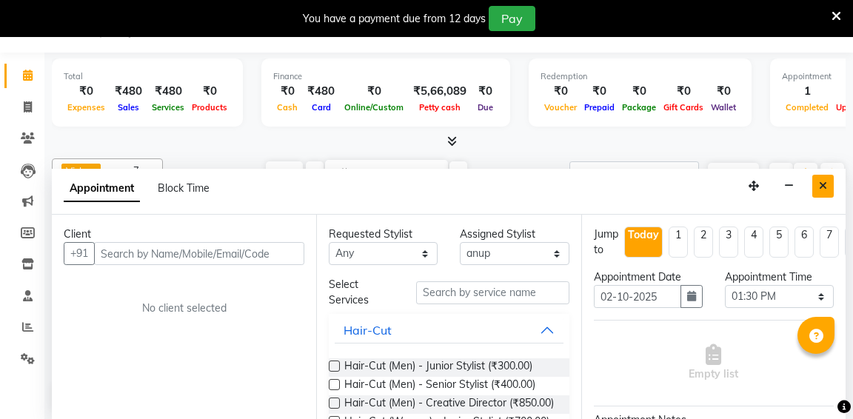
click at [821, 187] on icon "Close" at bounding box center [823, 186] width 8 height 10
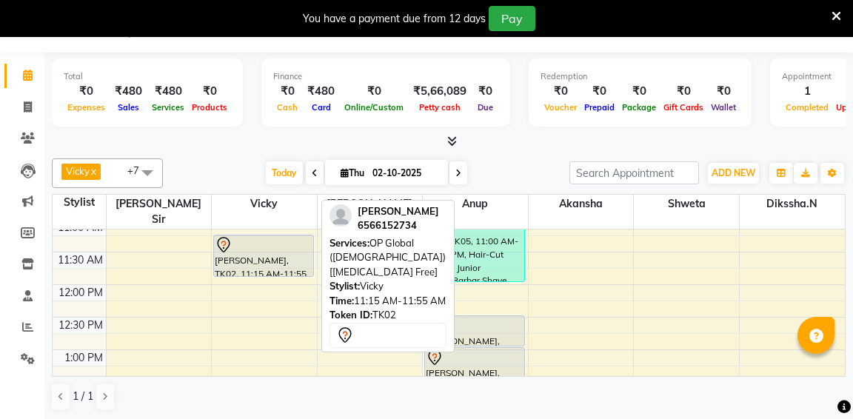
scroll to position [144, 0]
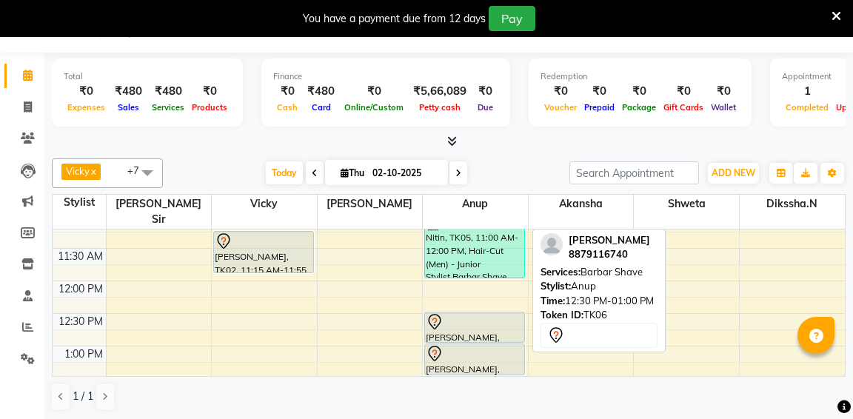
click at [465, 317] on div "[PERSON_NAME], TK06, 12:30 PM-01:00 PM, Barbar Shave" at bounding box center [474, 328] width 99 height 30
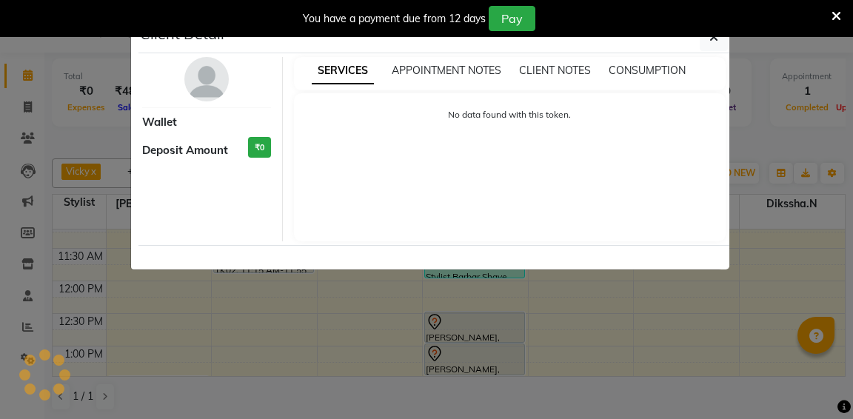
select select "7"
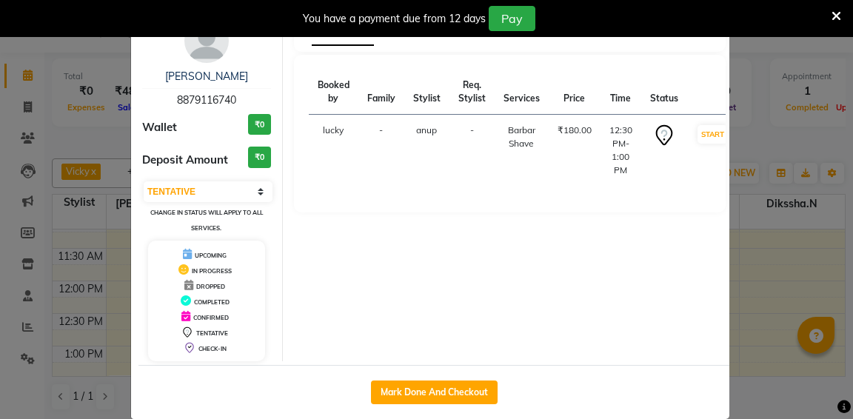
scroll to position [39, 0]
click at [437, 396] on button "Mark Done And Checkout" at bounding box center [434, 393] width 127 height 24
select select "service"
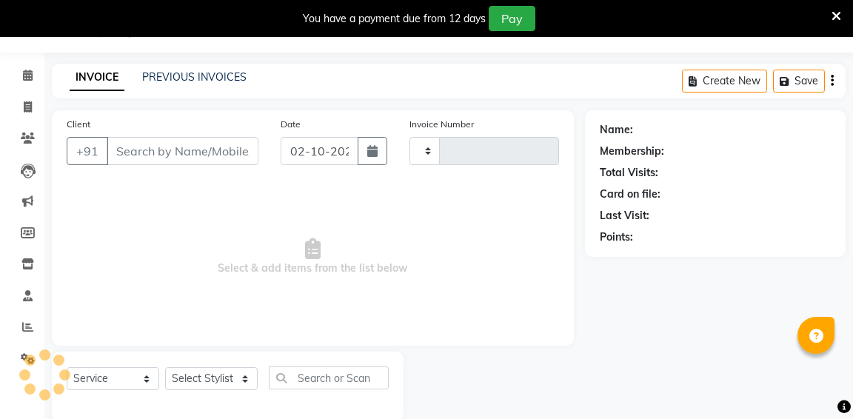
type input "1342"
select select "6746"
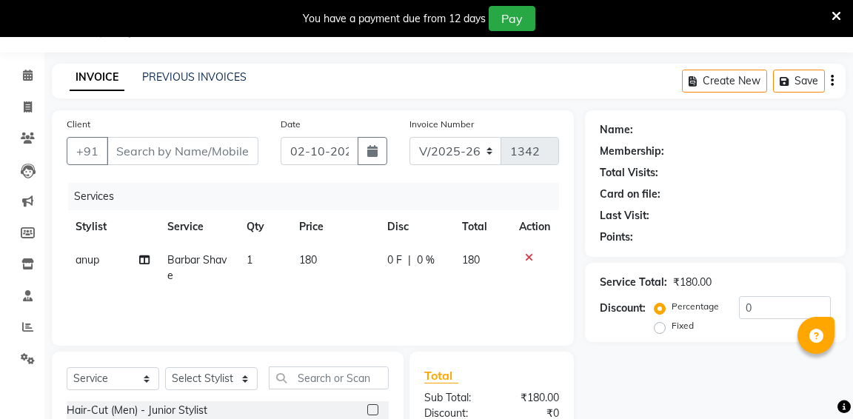
type input "8879116740"
select select "58202"
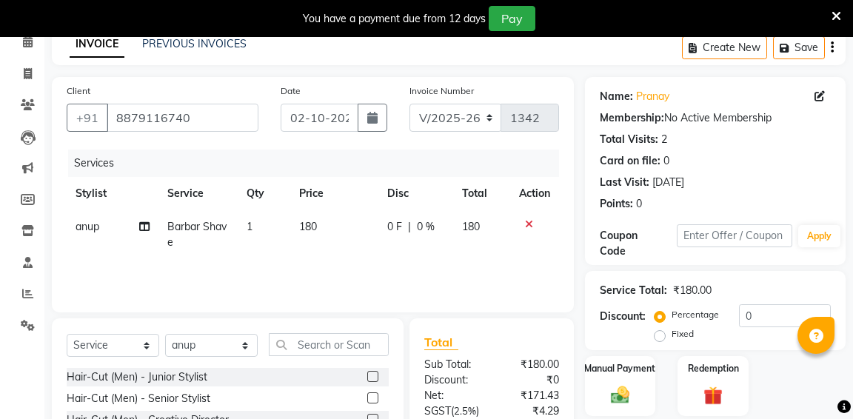
scroll to position [134, 0]
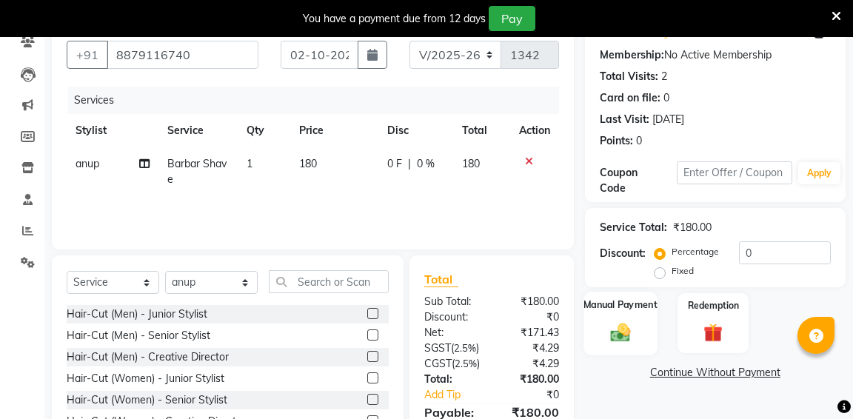
click at [634, 327] on img at bounding box center [620, 332] width 32 height 23
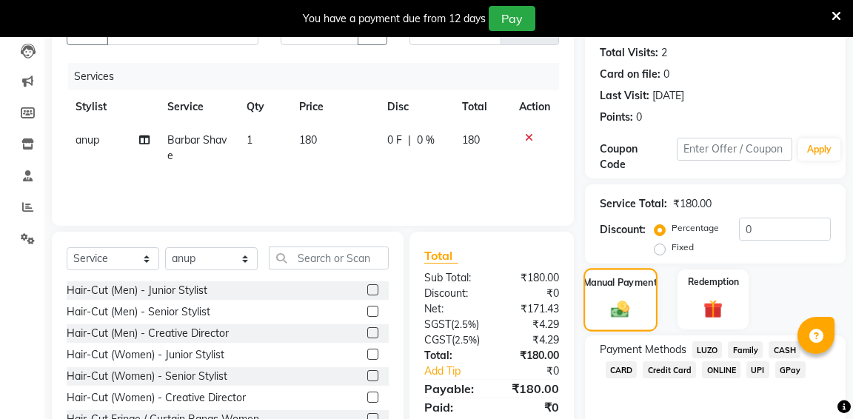
scroll to position [159, 0]
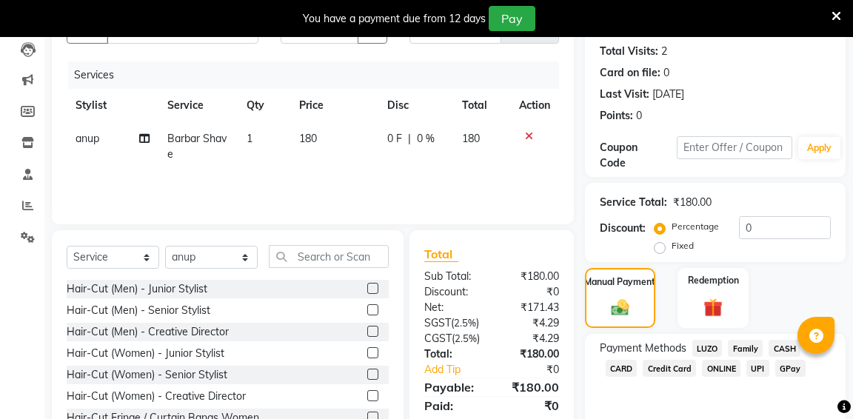
click at [784, 368] on span "GPay" at bounding box center [790, 368] width 30 height 17
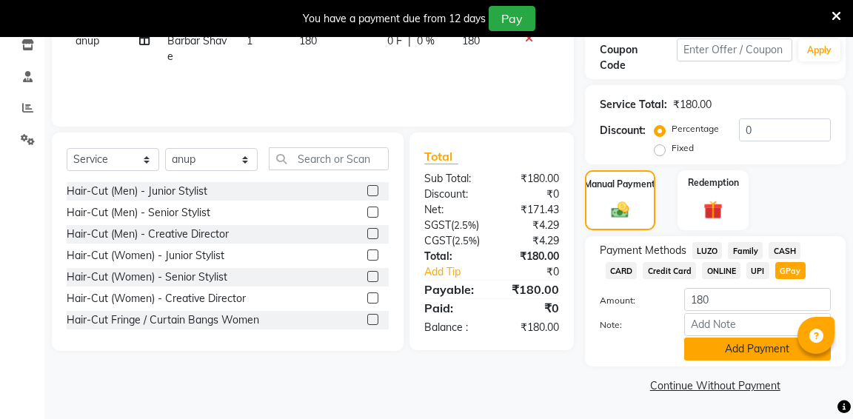
click at [758, 352] on button "Add Payment" at bounding box center [757, 349] width 147 height 23
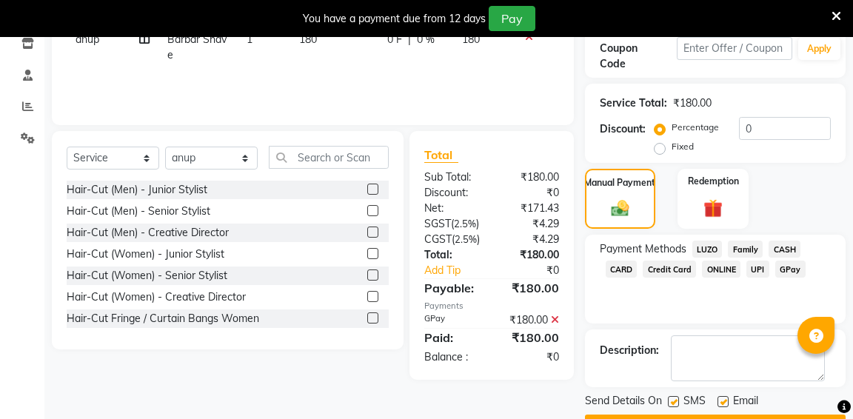
scroll to position [298, 0]
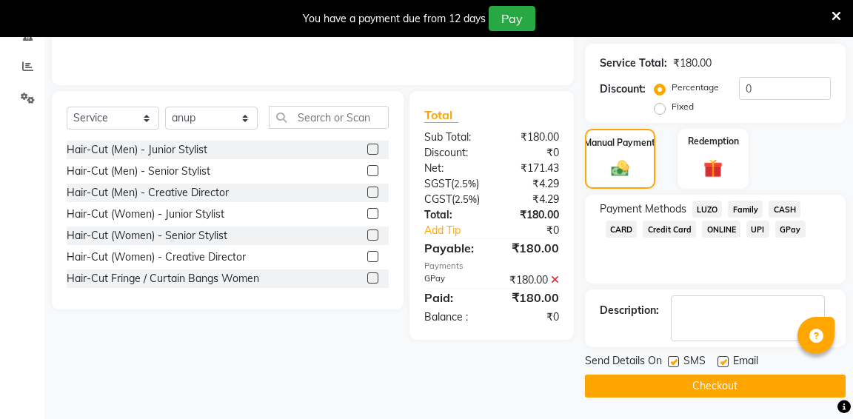
click at [720, 387] on button "Checkout" at bounding box center [715, 386] width 261 height 23
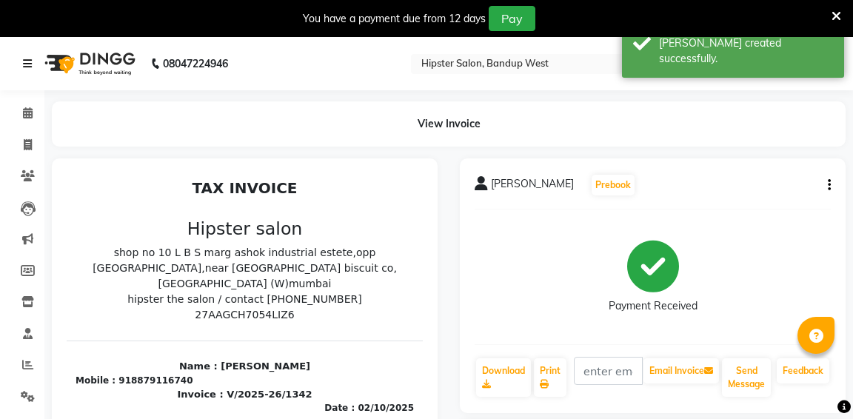
click at [26, 65] on icon at bounding box center [27, 64] width 9 height 10
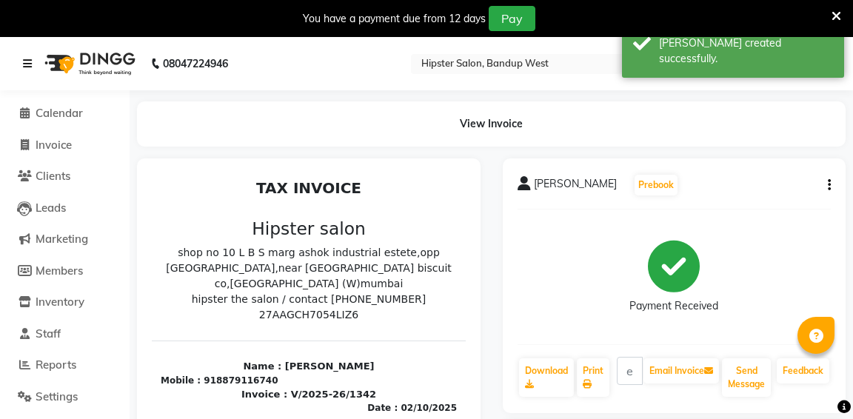
click at [26, 65] on icon at bounding box center [27, 64] width 9 height 10
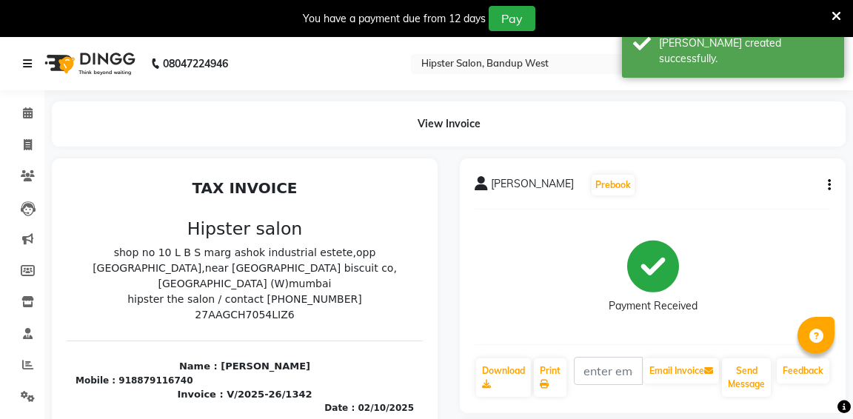
click at [25, 65] on icon at bounding box center [27, 64] width 9 height 10
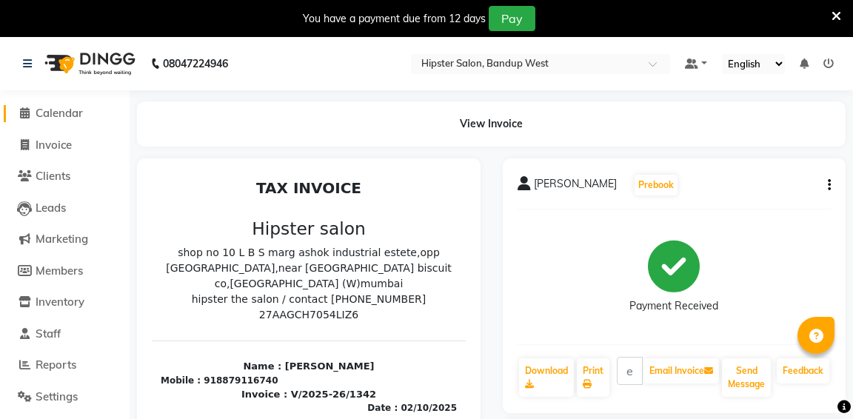
click at [45, 115] on span "Calendar" at bounding box center [59, 113] width 47 height 14
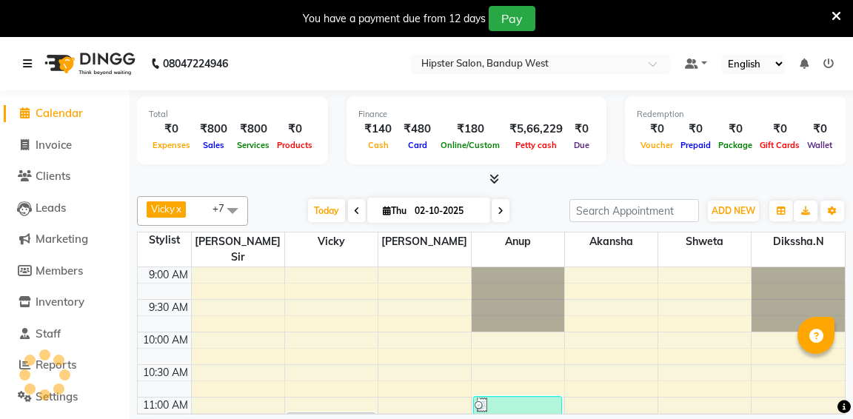
click at [30, 67] on icon at bounding box center [27, 64] width 9 height 10
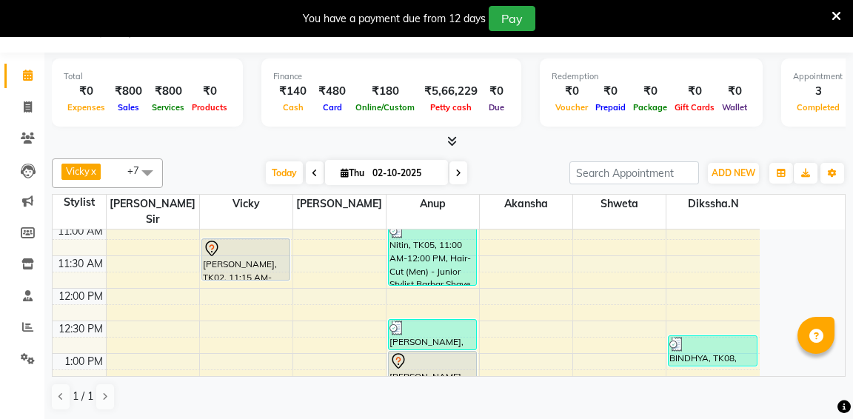
scroll to position [102, 0]
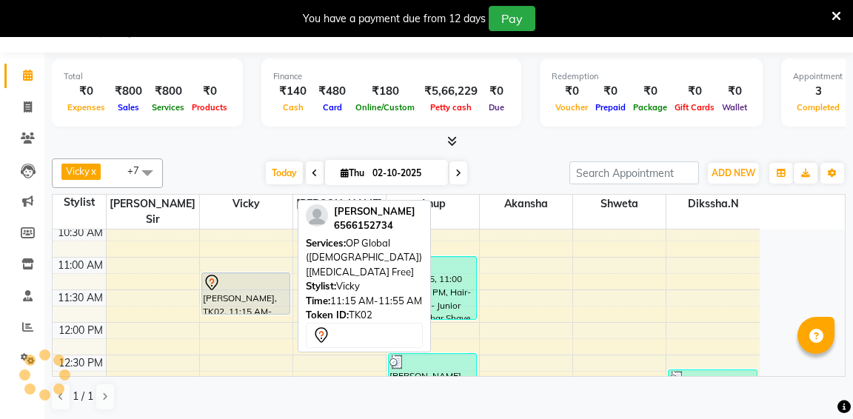
click at [249, 290] on div "[PERSON_NAME], TK02, 11:15 AM-11:55 AM, OP Global ([DEMOGRAPHIC_DATA]) [[MEDICA…" at bounding box center [245, 293] width 87 height 41
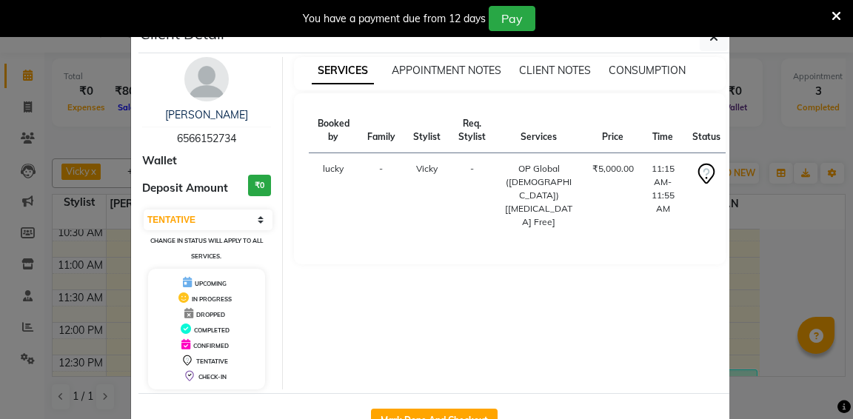
click at [740, 176] on button "START" at bounding box center [755, 173] width 30 height 19
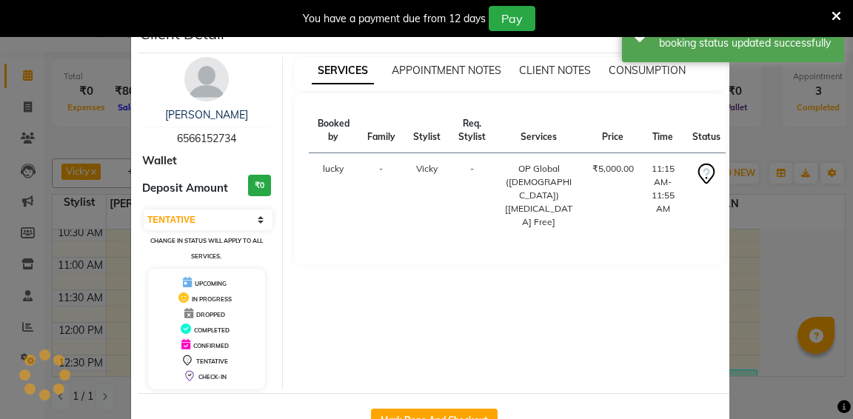
select select "1"
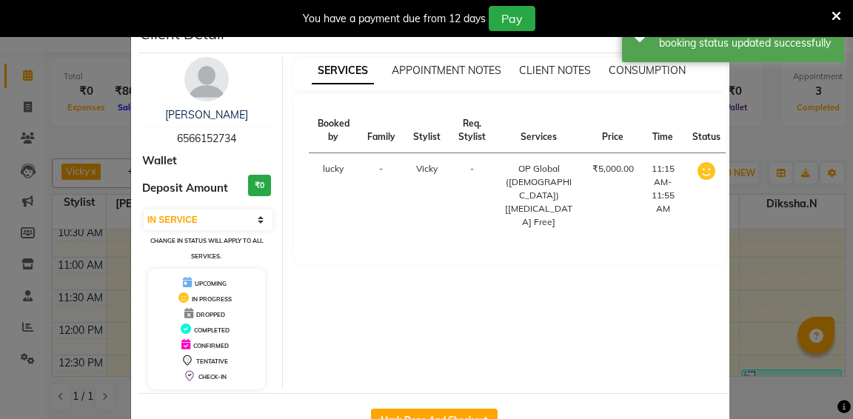
click at [767, 233] on ngb-modal-window "Client Detail [PERSON_NAME] 6566152734 Wallet Deposit Amount ₹0 Select IN SERVI…" at bounding box center [426, 209] width 853 height 419
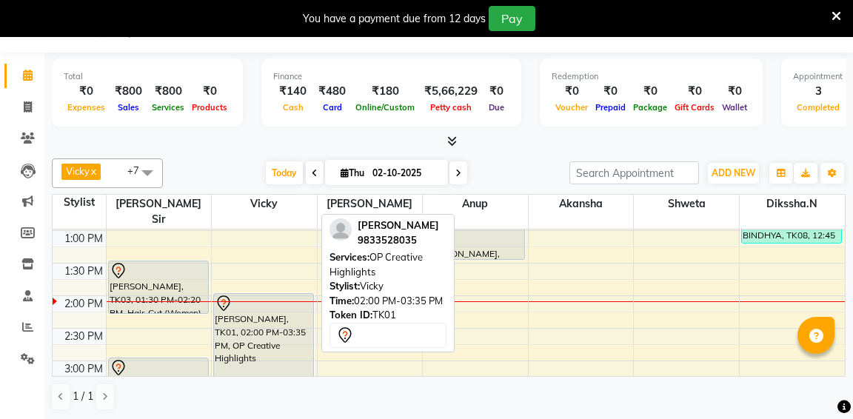
scroll to position [260, 0]
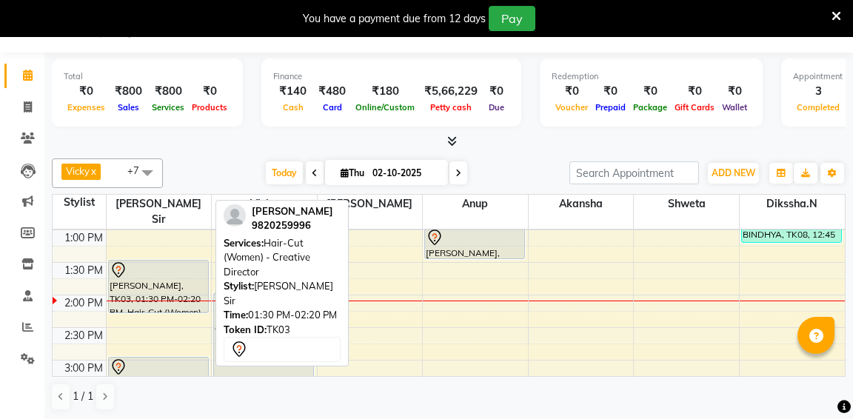
click at [157, 261] on div at bounding box center [159, 270] width 98 height 18
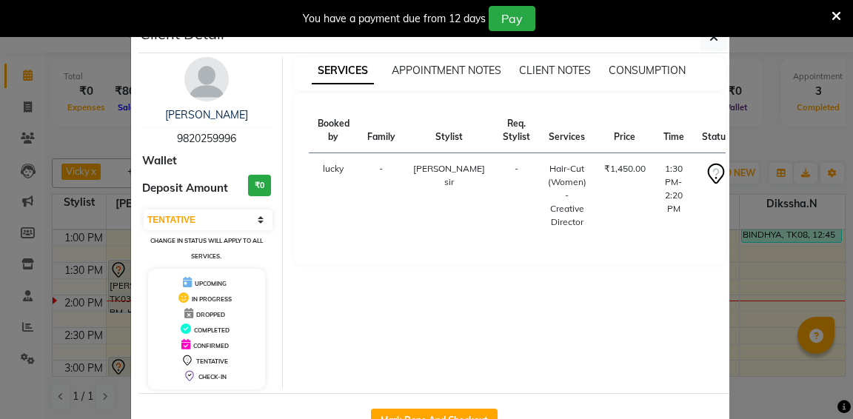
click at [749, 177] on button "START" at bounding box center [764, 173] width 30 height 19
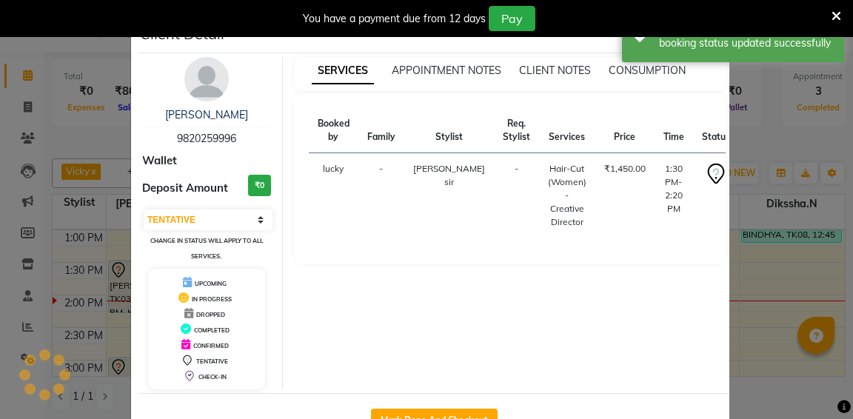
select select "1"
click at [775, 236] on ngb-modal-window "Client Detail [PERSON_NAME] 9820259996 Wallet Deposit Amount ₹0 Select IN SERVI…" at bounding box center [426, 209] width 853 height 419
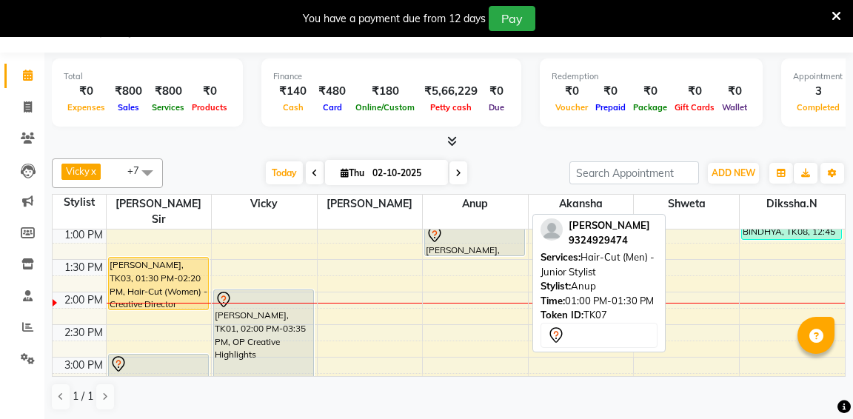
scroll to position [284, 0]
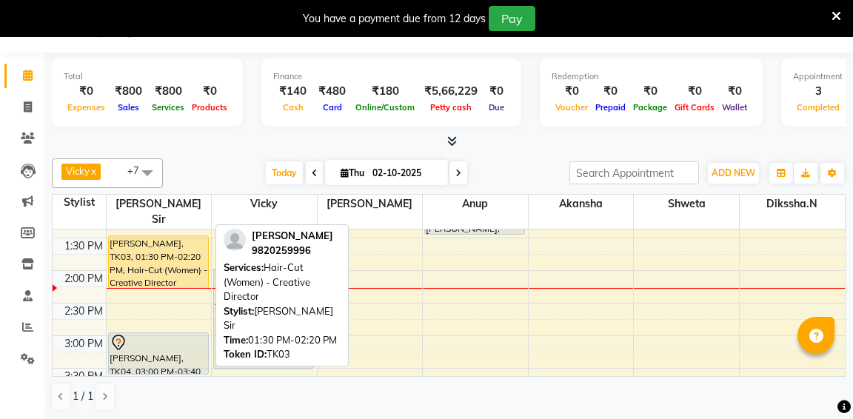
click at [174, 242] on div "[PERSON_NAME], TK03, 01:30 PM-02:20 PM, Hair-Cut (Women) - Creative Director" at bounding box center [158, 262] width 99 height 52
select select "1"
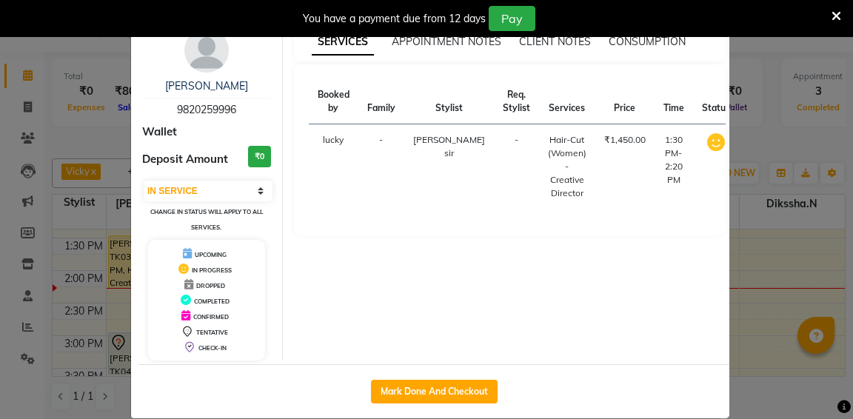
scroll to position [48, 0]
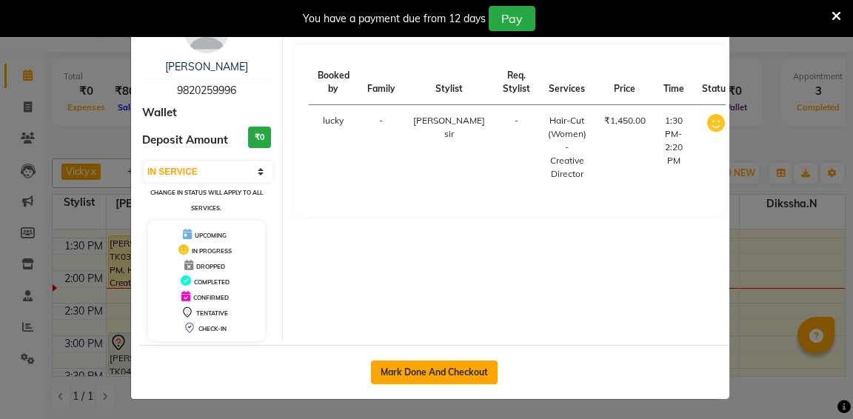
click at [442, 364] on button "Mark Done And Checkout" at bounding box center [434, 373] width 127 height 24
select select "service"
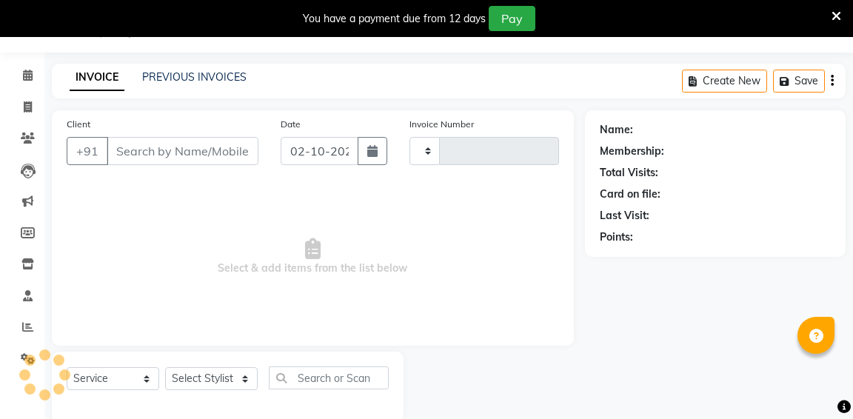
type input "1343"
select select "6746"
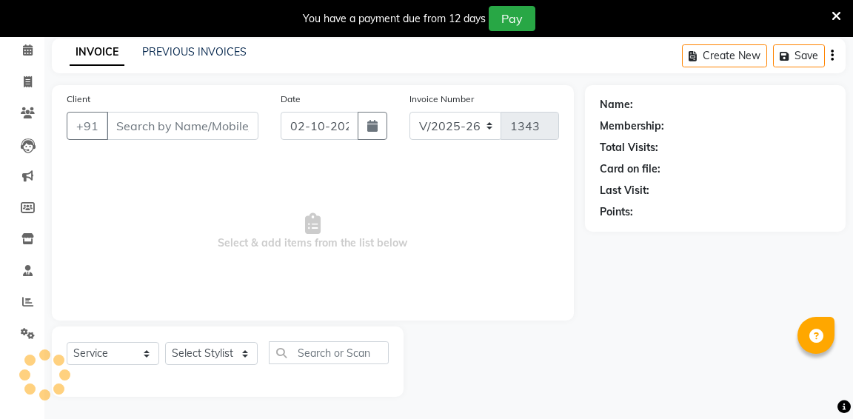
type input "9820259996"
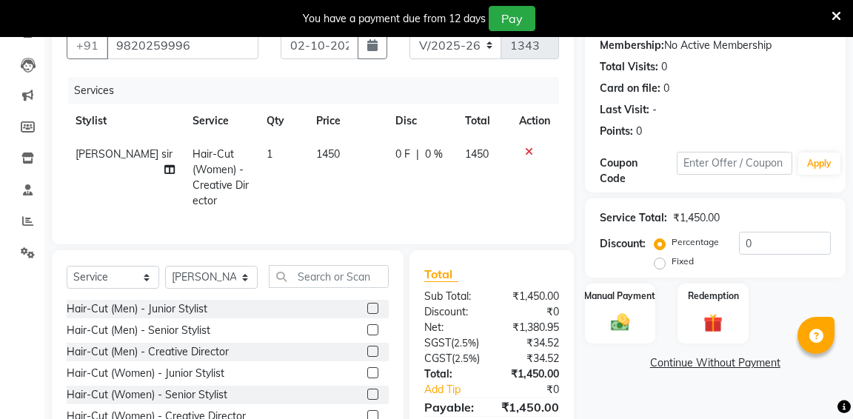
scroll to position [171, 0]
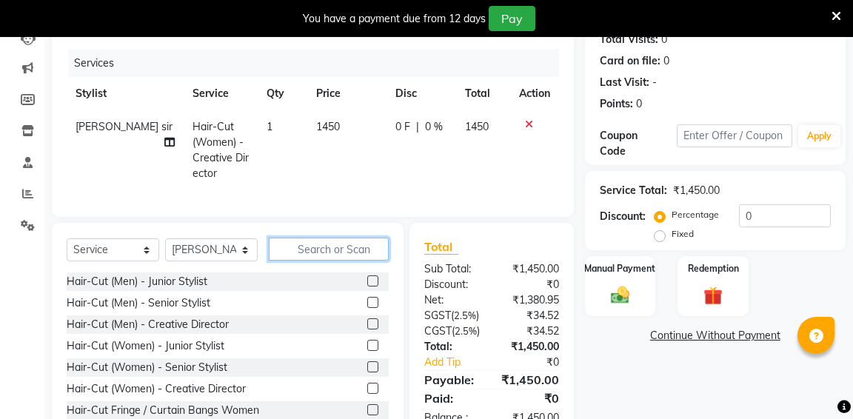
click at [322, 258] on input "text" at bounding box center [329, 249] width 120 height 23
click at [219, 255] on select "Select Stylist aditya [PERSON_NAME] anup [PERSON_NAME] [PERSON_NAME] [PERSON_NA…" at bounding box center [211, 249] width 93 height 23
select select "90902"
click at [310, 250] on input "text" at bounding box center [329, 249] width 120 height 23
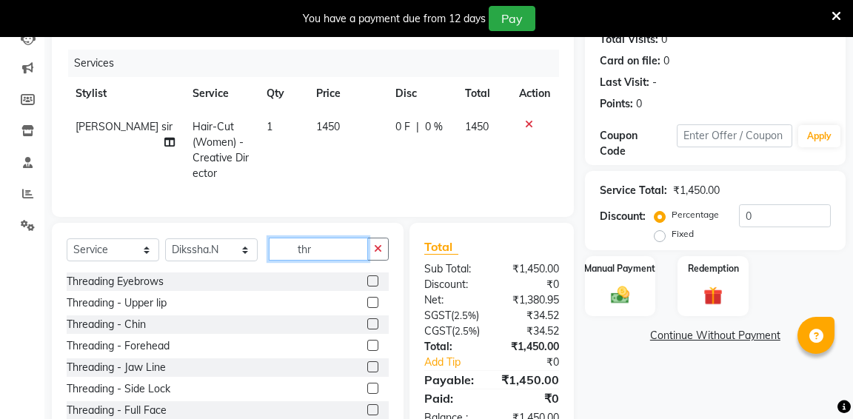
type input "thr"
click at [374, 280] on label at bounding box center [372, 280] width 11 height 11
click at [374, 280] on input "checkbox" at bounding box center [372, 282] width 10 height 10
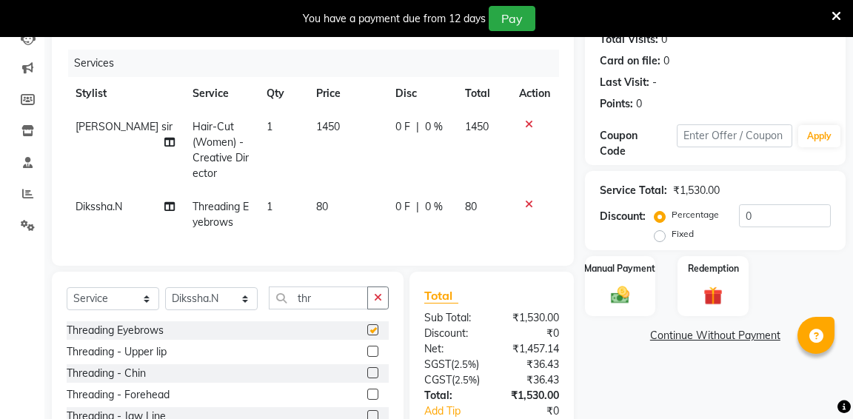
checkbox input "false"
click at [371, 355] on label at bounding box center [372, 351] width 11 height 11
click at [371, 355] on input "checkbox" at bounding box center [372, 352] width 10 height 10
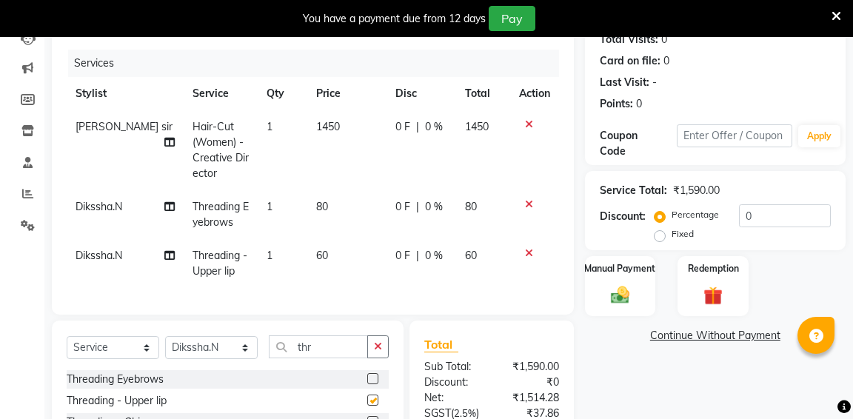
checkbox input "false"
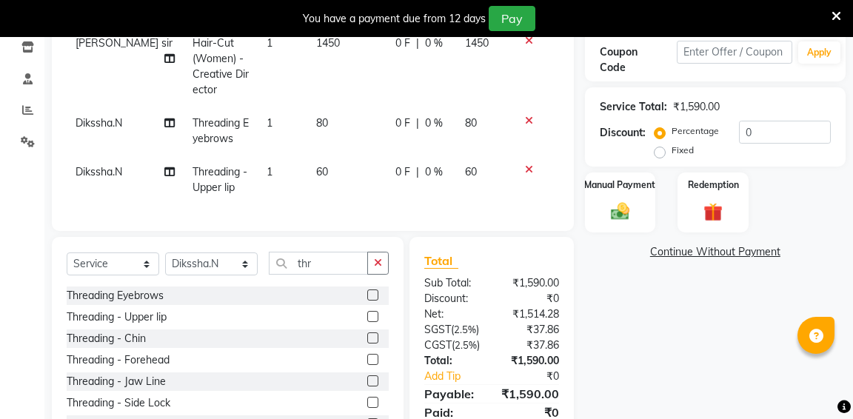
scroll to position [16, 0]
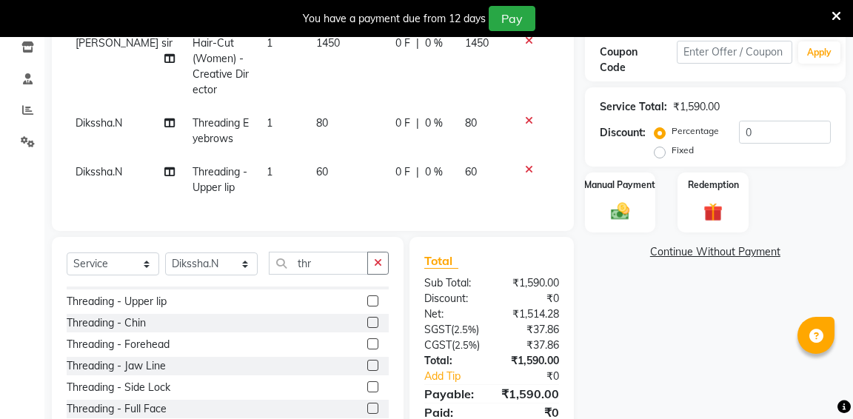
click at [377, 346] on label at bounding box center [372, 343] width 11 height 11
click at [377, 346] on input "checkbox" at bounding box center [372, 345] width 10 height 10
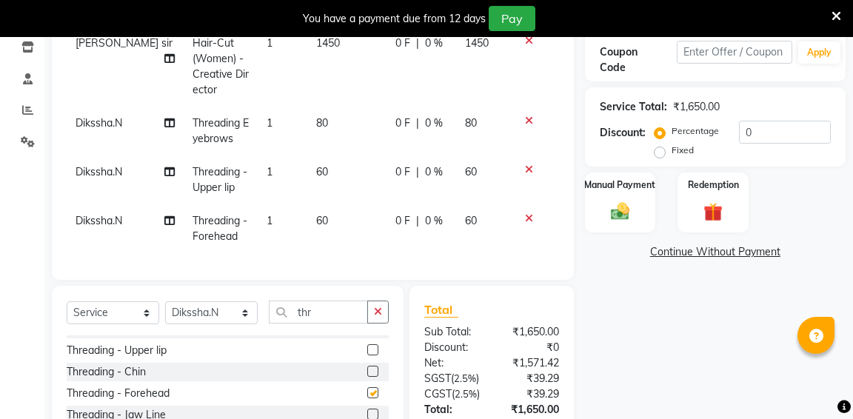
checkbox input "false"
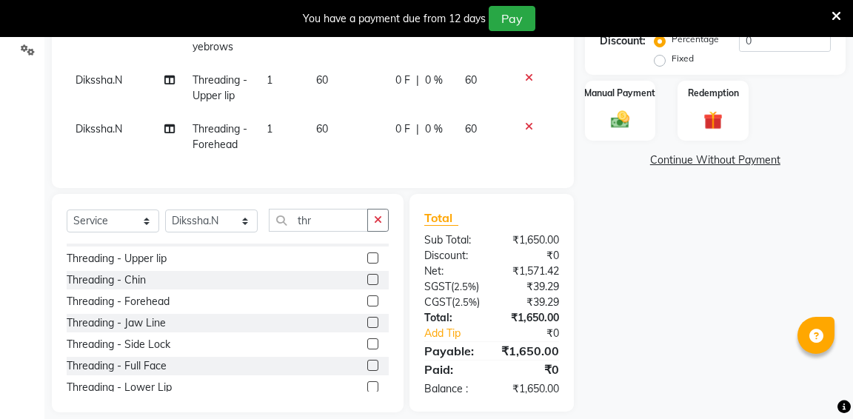
scroll to position [393, 0]
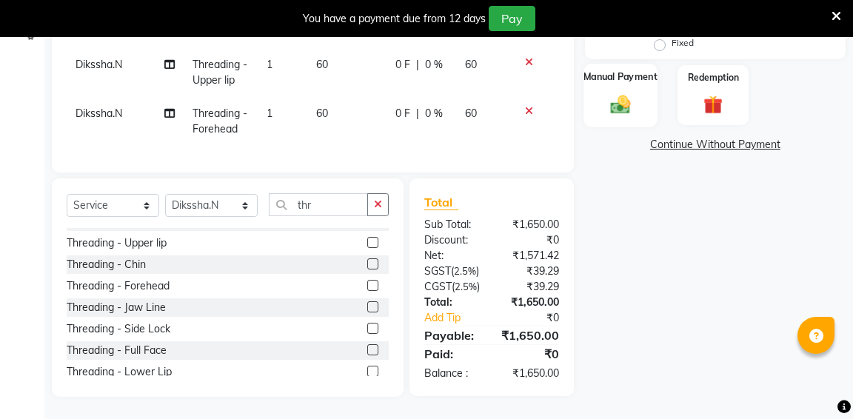
click at [611, 116] on img at bounding box center [620, 104] width 32 height 23
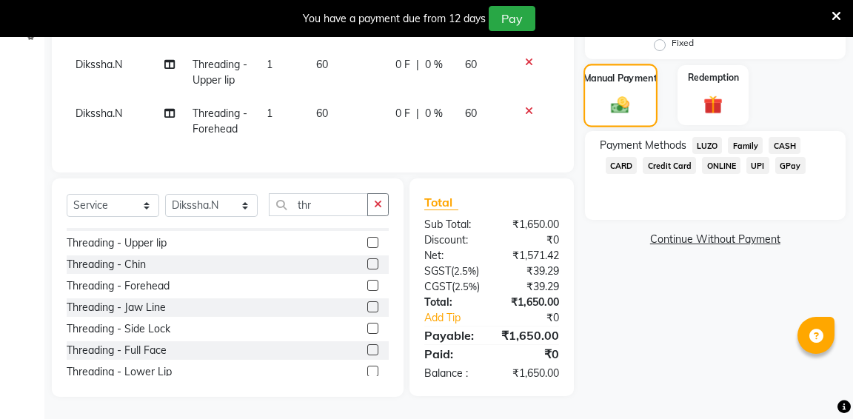
scroll to position [313, 0]
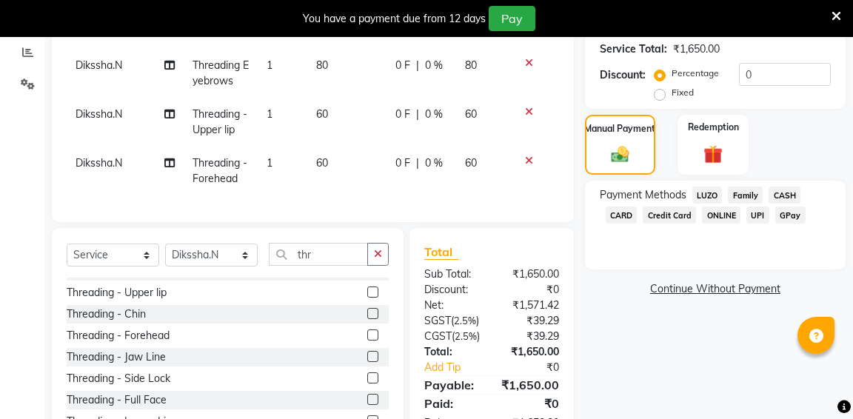
click at [789, 195] on span "CASH" at bounding box center [785, 195] width 32 height 17
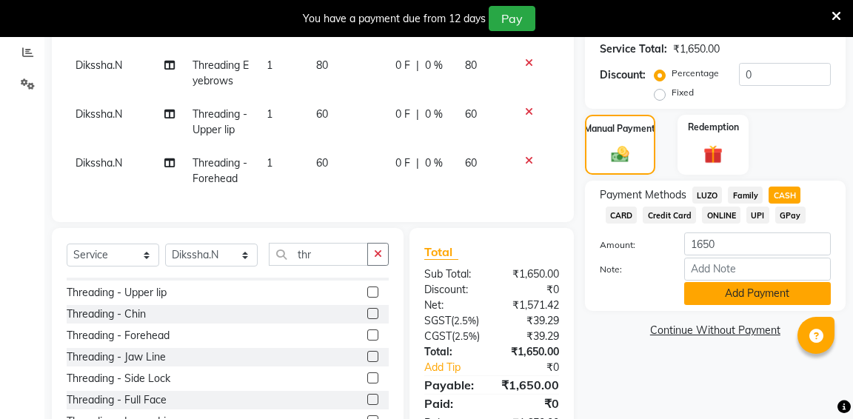
click at [764, 297] on button "Add Payment" at bounding box center [757, 293] width 147 height 23
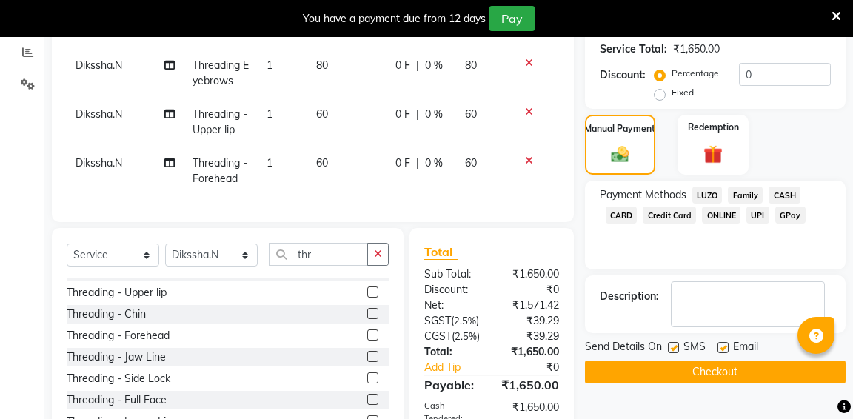
click at [785, 194] on span "CASH" at bounding box center [785, 195] width 32 height 17
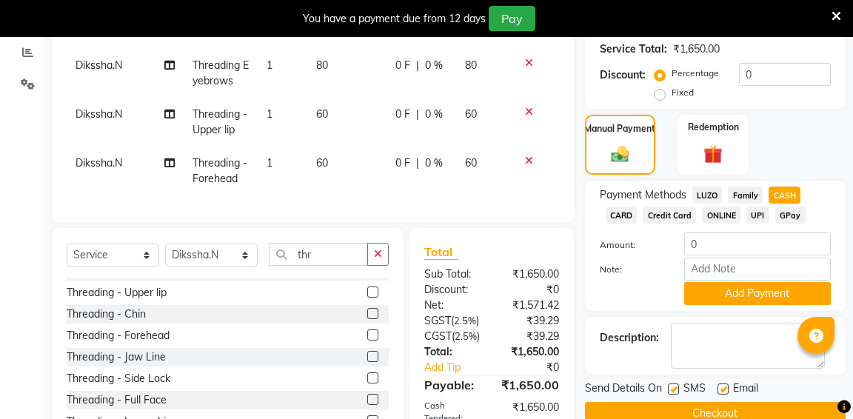
scroll to position [384, 0]
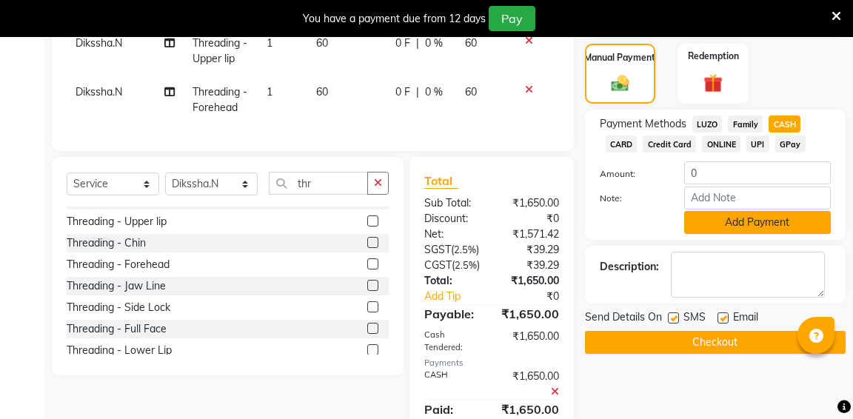
click at [742, 230] on button "Add Payment" at bounding box center [757, 222] width 147 height 23
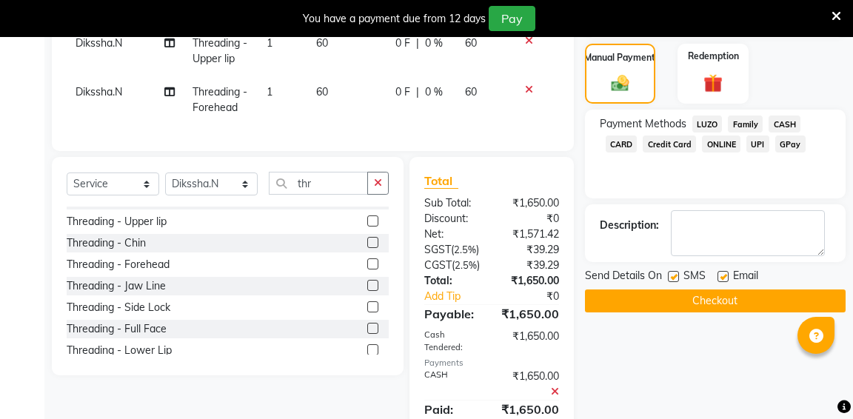
click at [713, 301] on button "Checkout" at bounding box center [715, 301] width 261 height 23
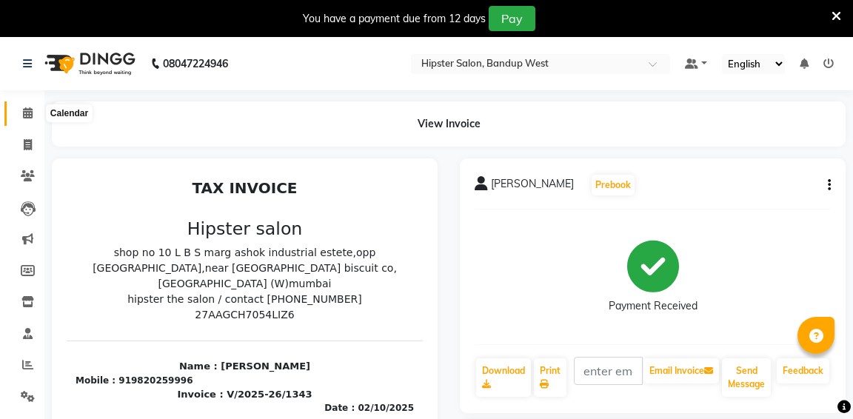
click at [27, 116] on icon at bounding box center [28, 112] width 10 height 11
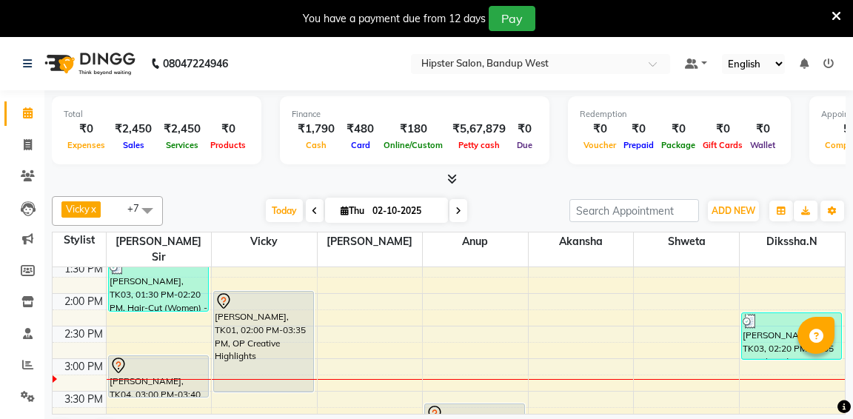
scroll to position [302, 0]
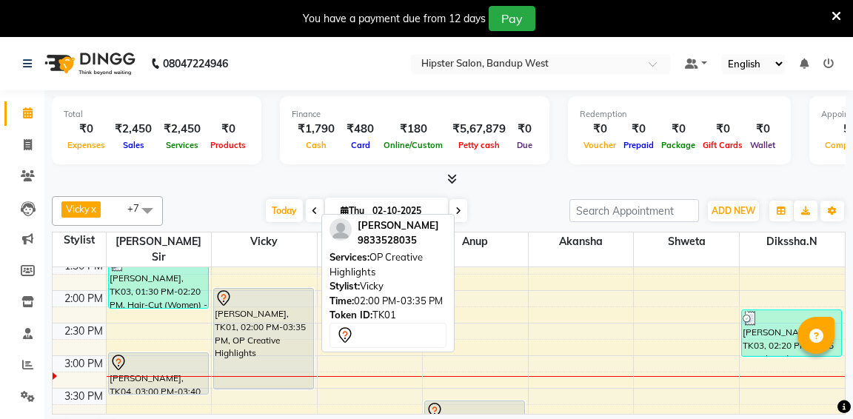
click at [273, 311] on div "[PERSON_NAME], TK01, 02:00 PM-03:35 PM, OP Creative Highlights" at bounding box center [263, 339] width 99 height 100
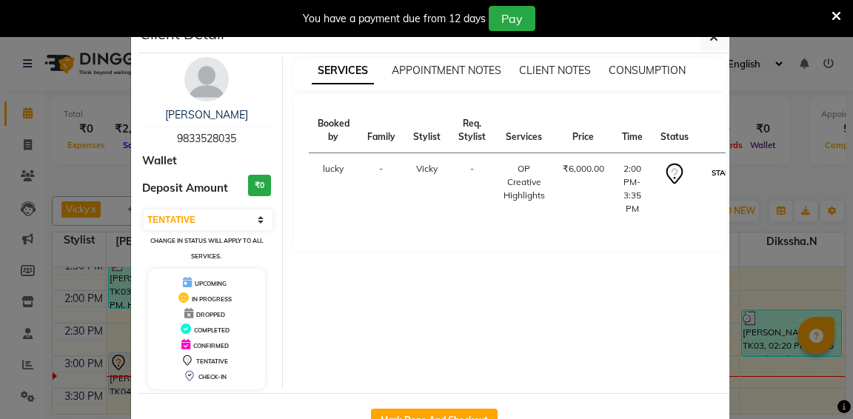
click at [714, 175] on button "START" at bounding box center [723, 173] width 30 height 19
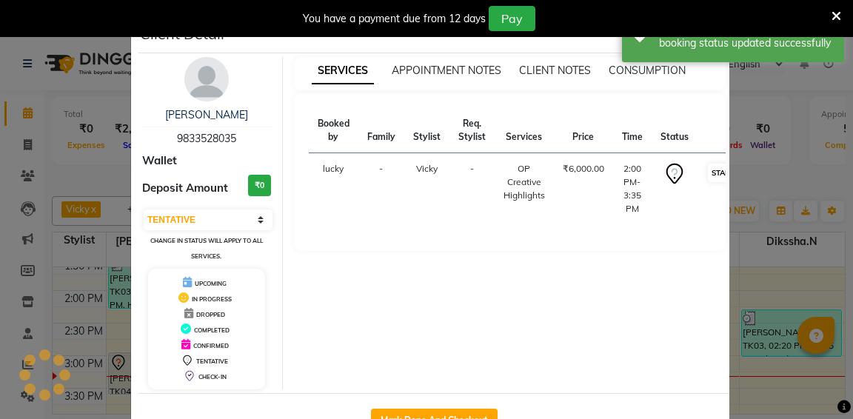
select select "1"
click at [752, 258] on ngb-modal-window "Client Detail [PERSON_NAME] 9833528035 Wallet Deposit Amount ₹0 Select IN SERVI…" at bounding box center [426, 209] width 853 height 419
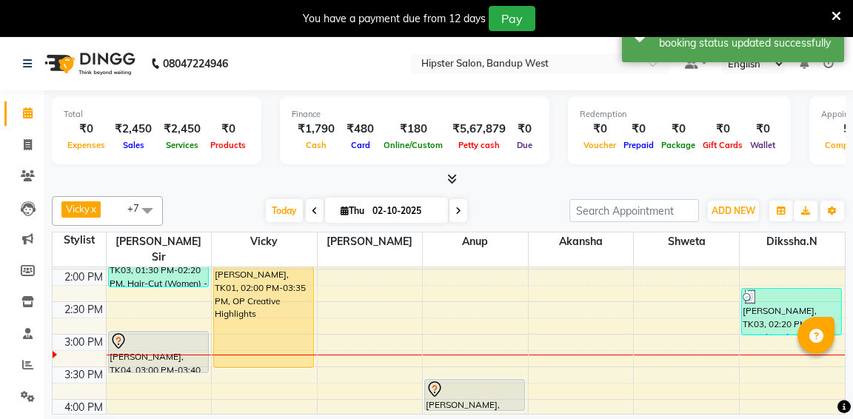
scroll to position [318, 0]
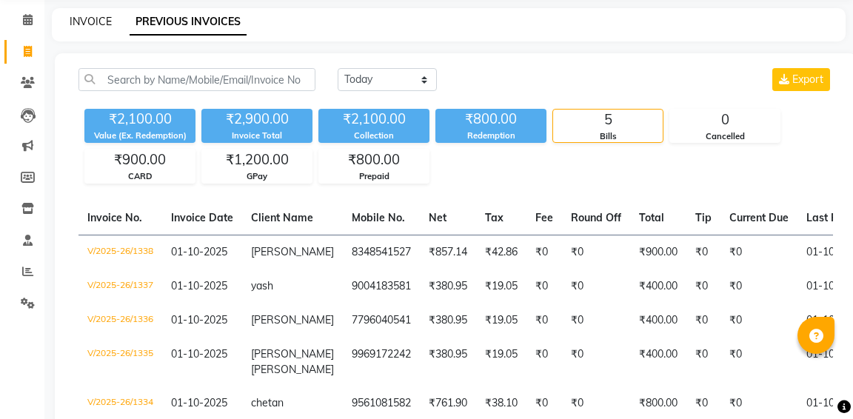
click at [90, 19] on link "INVOICE" at bounding box center [91, 21] width 42 height 13
select select "service"
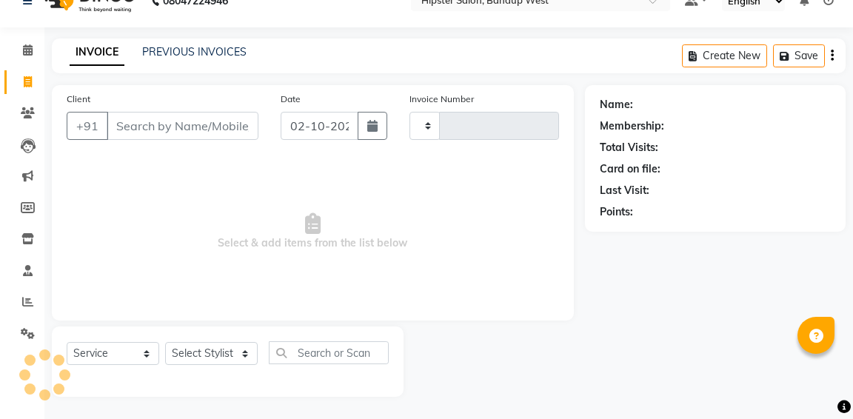
scroll to position [27, 0]
select select "6746"
type input "1340"
click at [161, 47] on link "PREVIOUS INVOICES" at bounding box center [194, 51] width 104 height 13
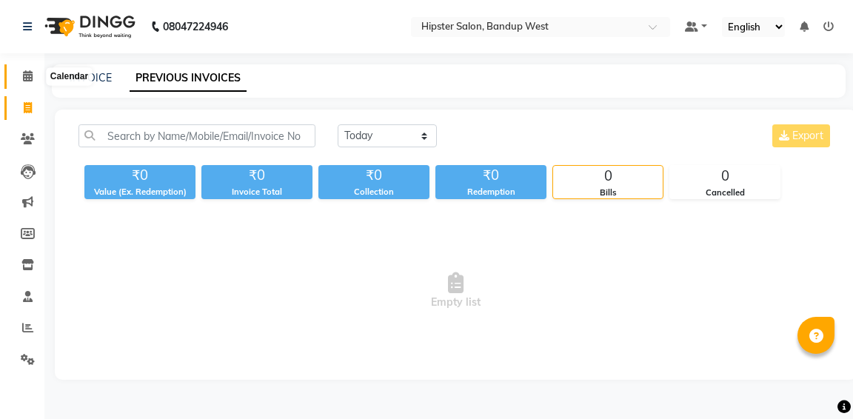
click at [33, 73] on span at bounding box center [28, 76] width 26 height 17
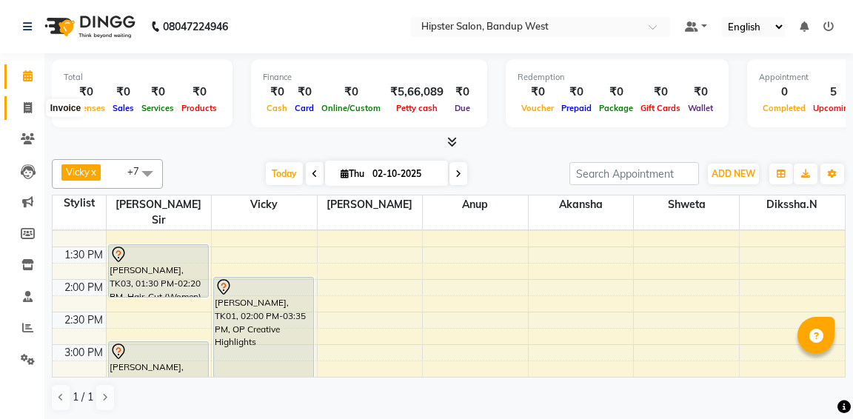
click at [27, 113] on icon at bounding box center [28, 107] width 8 height 11
select select "service"
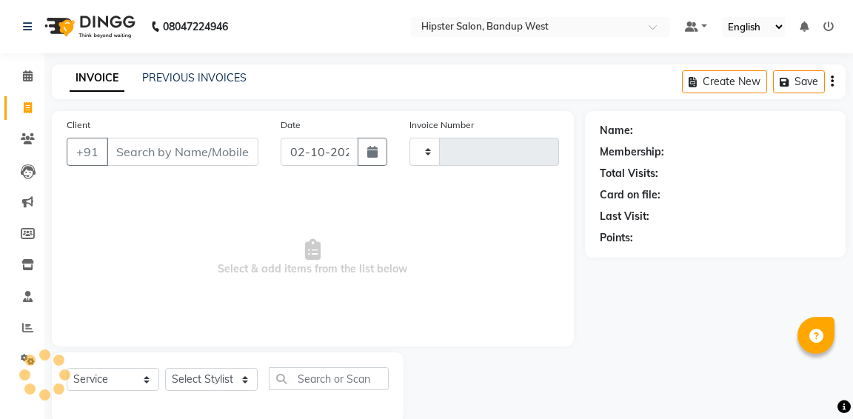
type input "1340"
select select "6746"
select select "service"
click at [178, 153] on input "Client" at bounding box center [183, 152] width 152 height 28
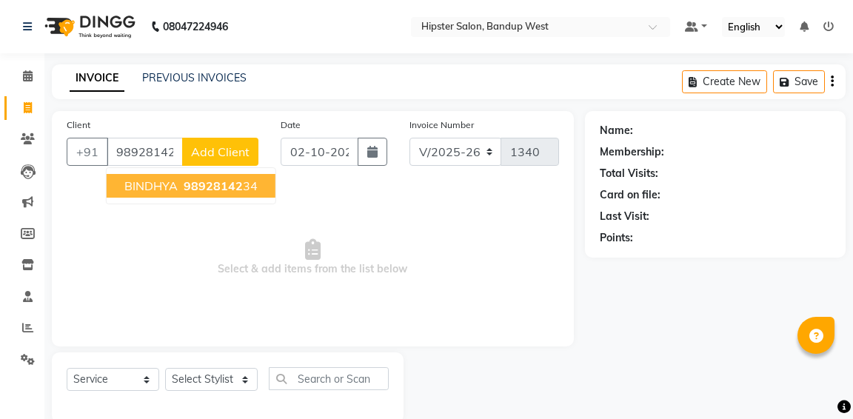
click at [236, 184] on span "98928142" at bounding box center [213, 185] width 59 height 15
type input "9892814234"
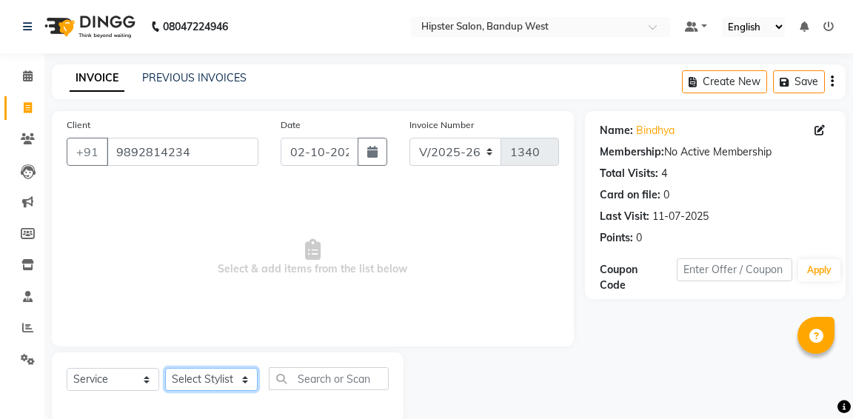
click at [186, 387] on select "Select Stylist aditya aishu akansha anup ashik Ayushi bhavin sir Dikssha.N Irsh…" at bounding box center [211, 379] width 93 height 23
select select "90902"
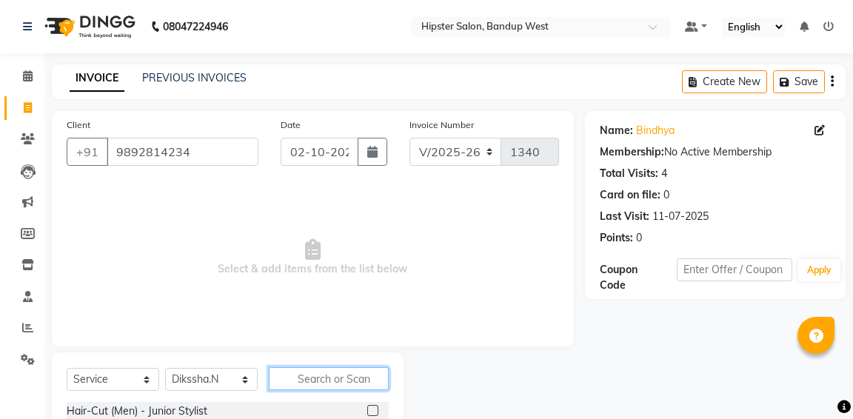
click at [291, 377] on input "text" at bounding box center [329, 378] width 120 height 23
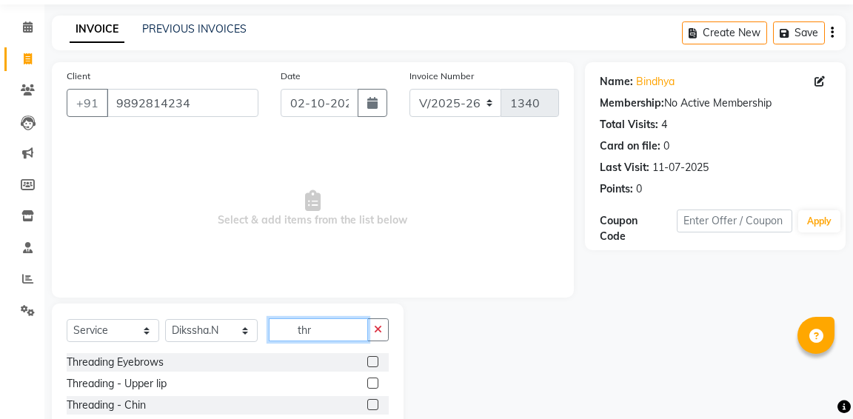
scroll to position [59, 0]
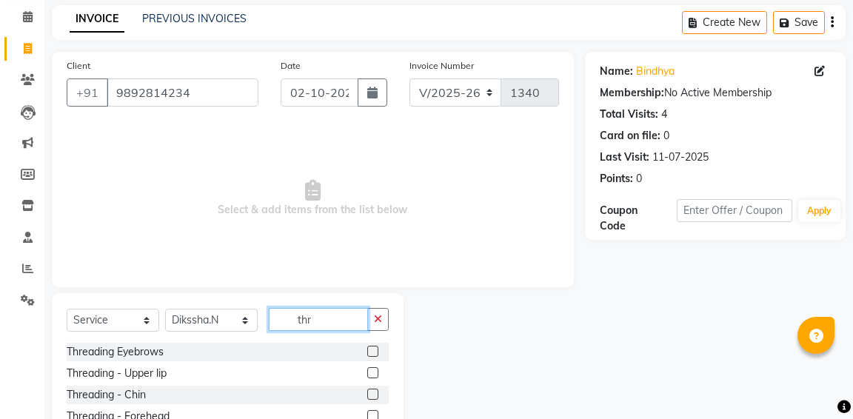
type input "thr"
click at [371, 350] on label at bounding box center [372, 351] width 11 height 11
click at [371, 350] on input "checkbox" at bounding box center [372, 352] width 10 height 10
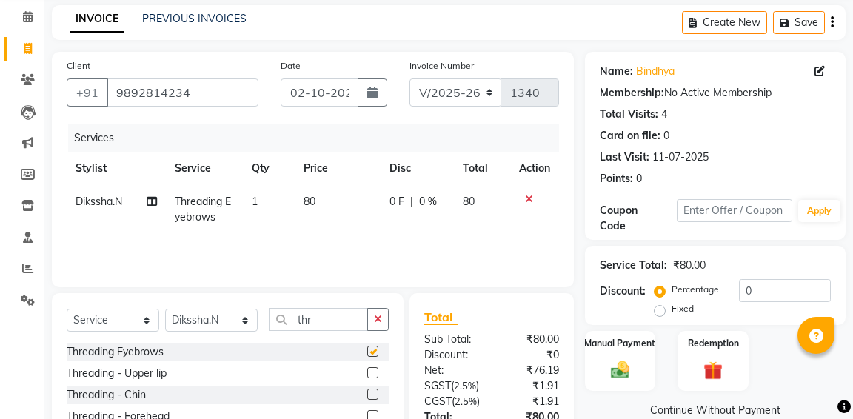
checkbox input "false"
click at [375, 374] on label at bounding box center [372, 372] width 11 height 11
click at [375, 374] on input "checkbox" at bounding box center [372, 374] width 10 height 10
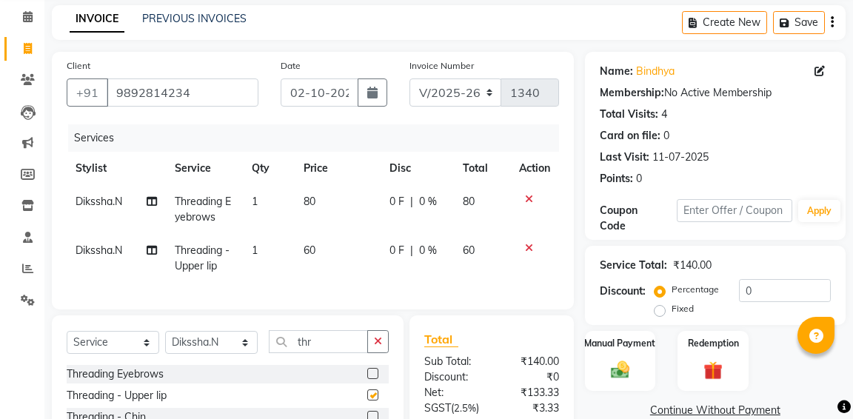
checkbox input "false"
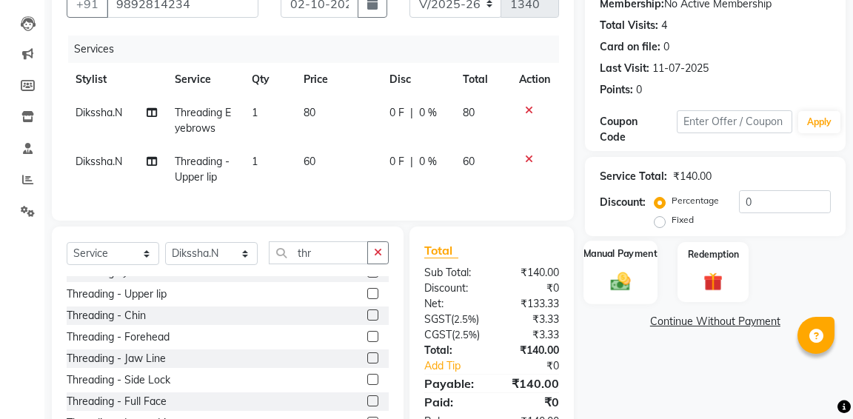
scroll to position [173, 0]
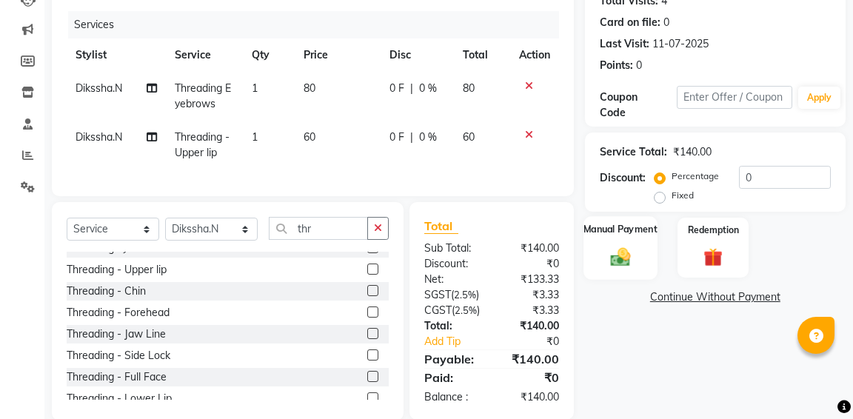
click at [621, 260] on img at bounding box center [620, 256] width 32 height 23
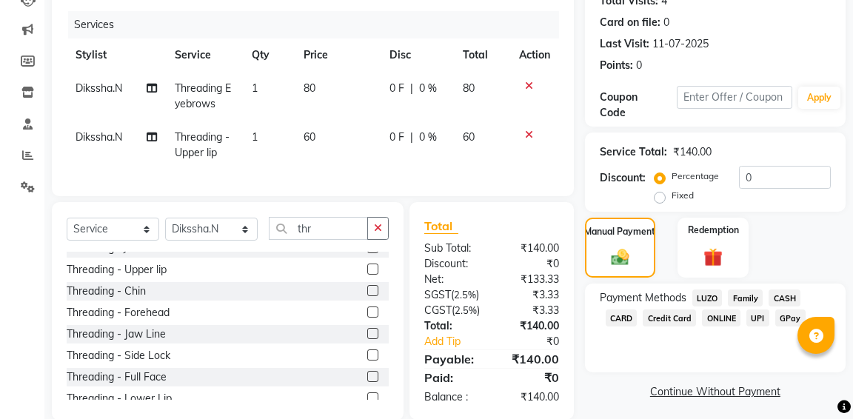
click at [789, 299] on span "CASH" at bounding box center [785, 298] width 32 height 17
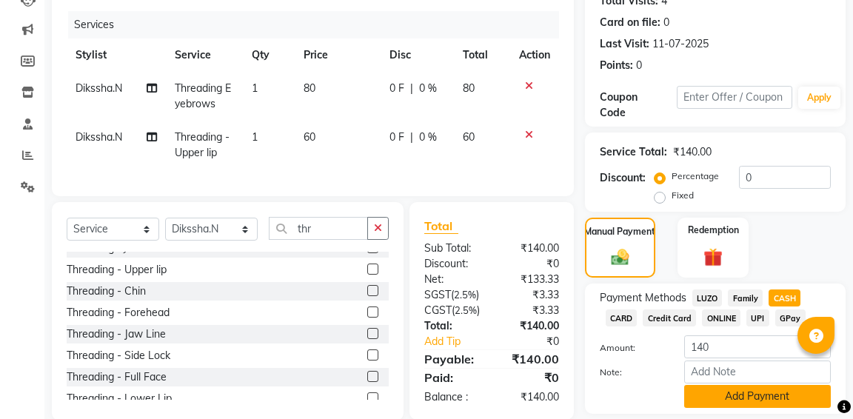
click at [745, 407] on button "Add Payment" at bounding box center [757, 396] width 147 height 23
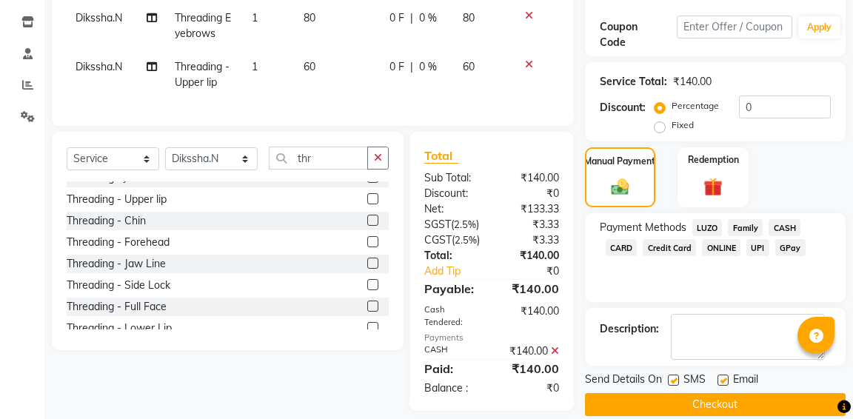
scroll to position [289, 0]
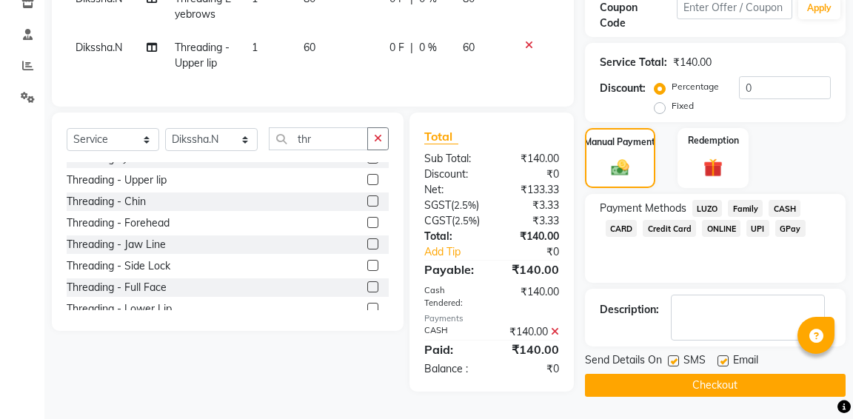
click at [742, 374] on button "Checkout" at bounding box center [715, 385] width 261 height 23
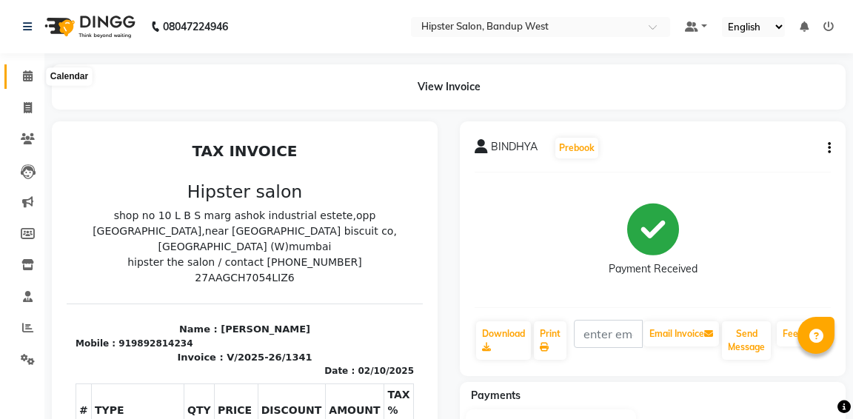
click at [23, 74] on icon at bounding box center [28, 75] width 10 height 11
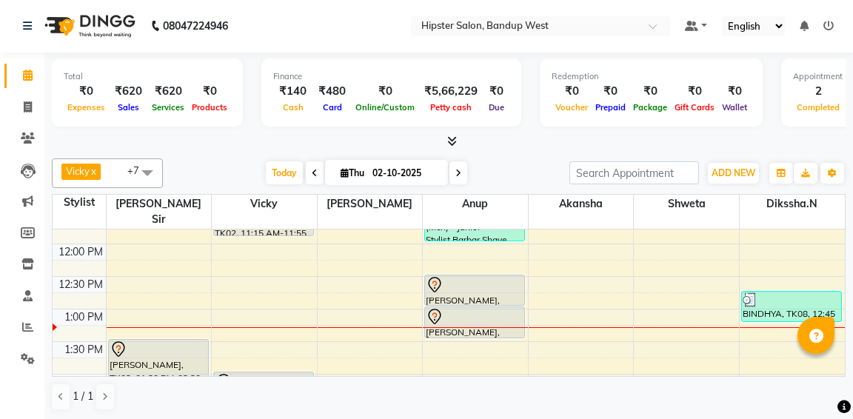
scroll to position [182, 0]
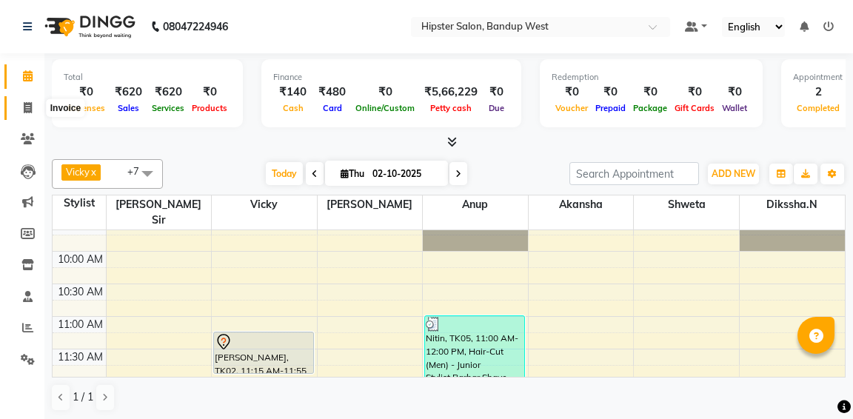
click at [27, 104] on icon at bounding box center [28, 107] width 8 height 11
select select "service"
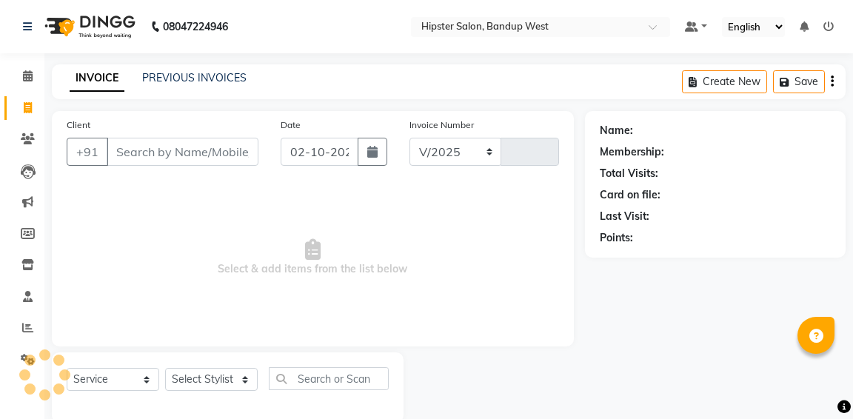
select select "6746"
type input "1343"
click at [24, 78] on icon at bounding box center [28, 75] width 10 height 11
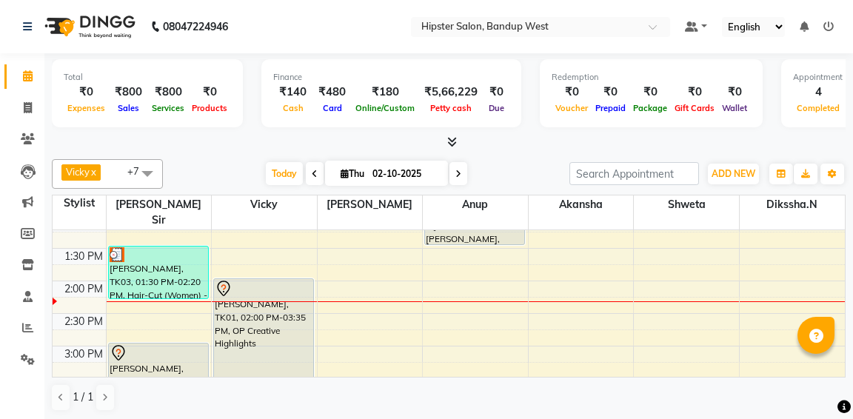
scroll to position [284, 0]
